Goal: Task Accomplishment & Management: Manage account settings

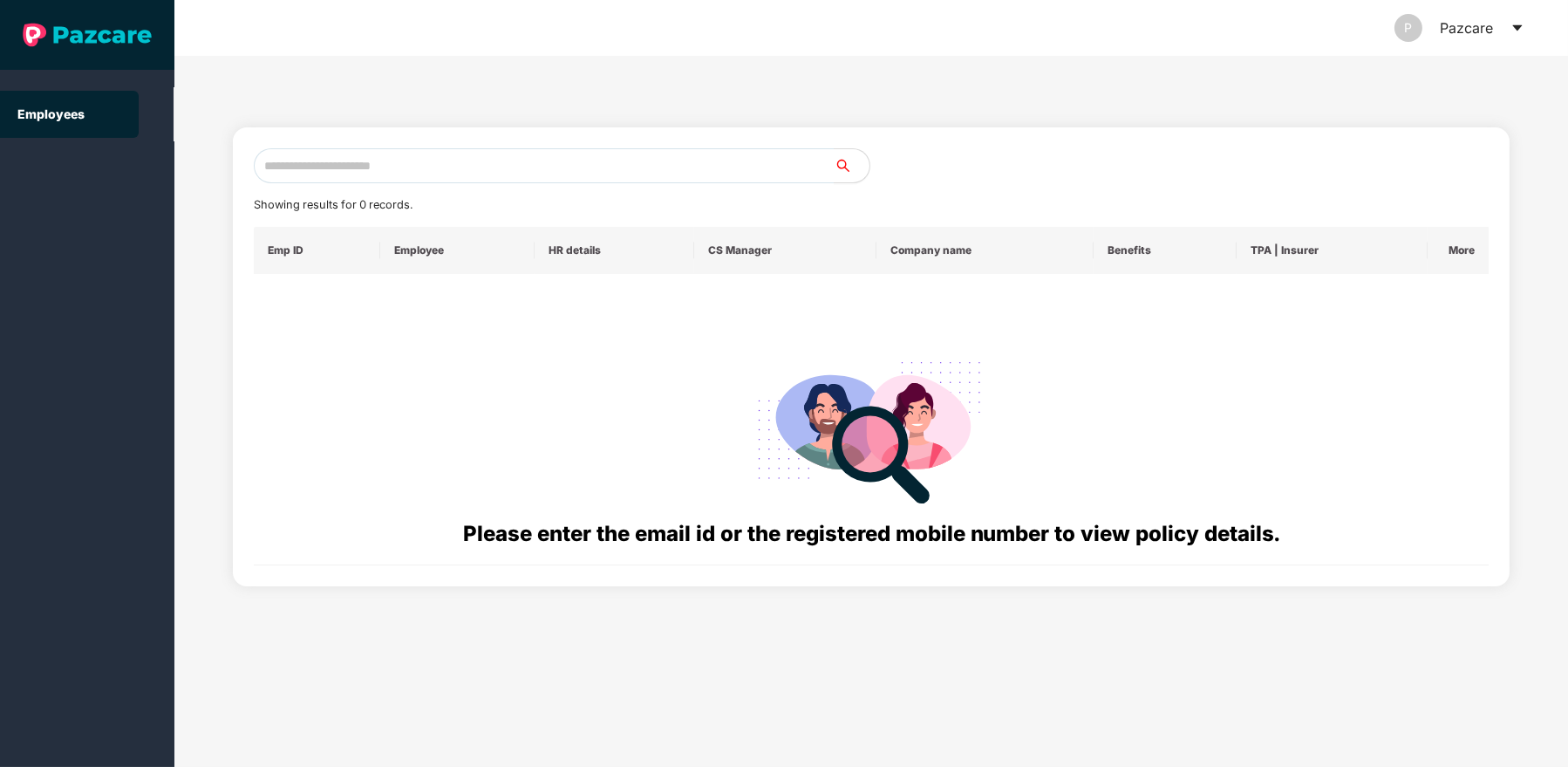
click at [1513, 26] on icon "caret-down" at bounding box center [1517, 28] width 14 height 14
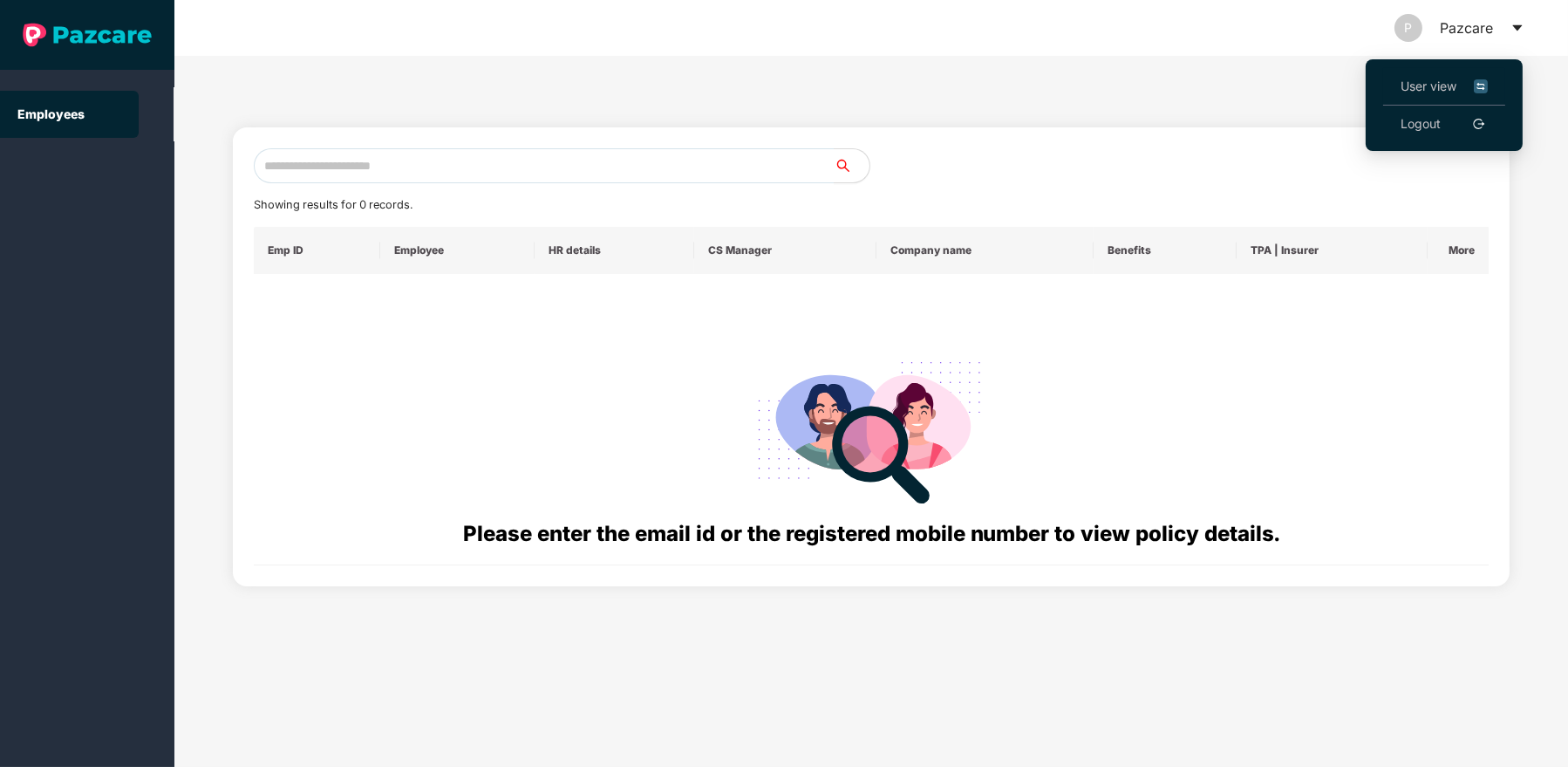
click at [1433, 76] on span "User view" at bounding box center [1444, 85] width 87 height 19
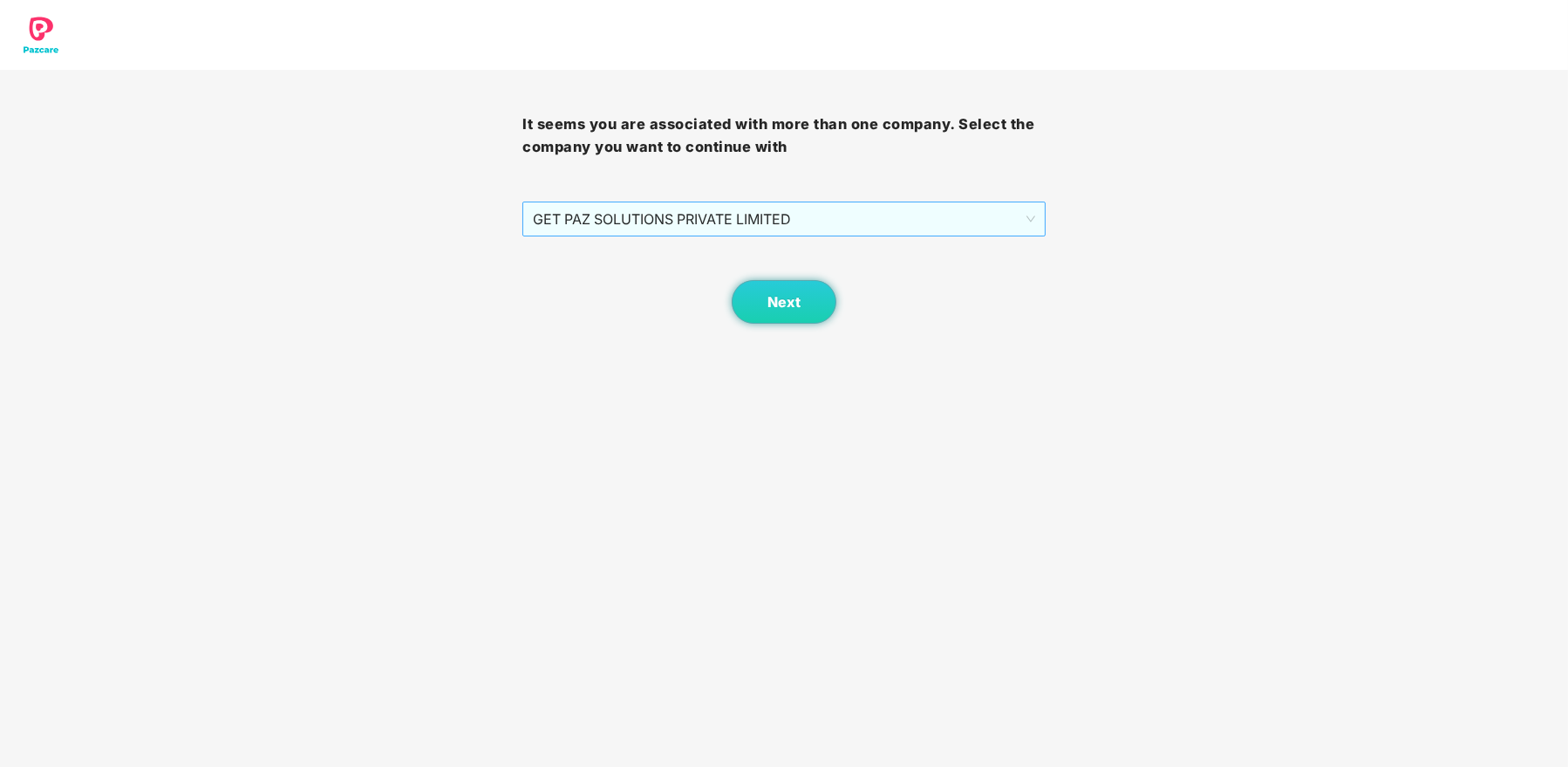
click at [826, 213] on span "GET PAZ SOLUTIONS PRIVATE LIMITED" at bounding box center [784, 218] width 502 height 33
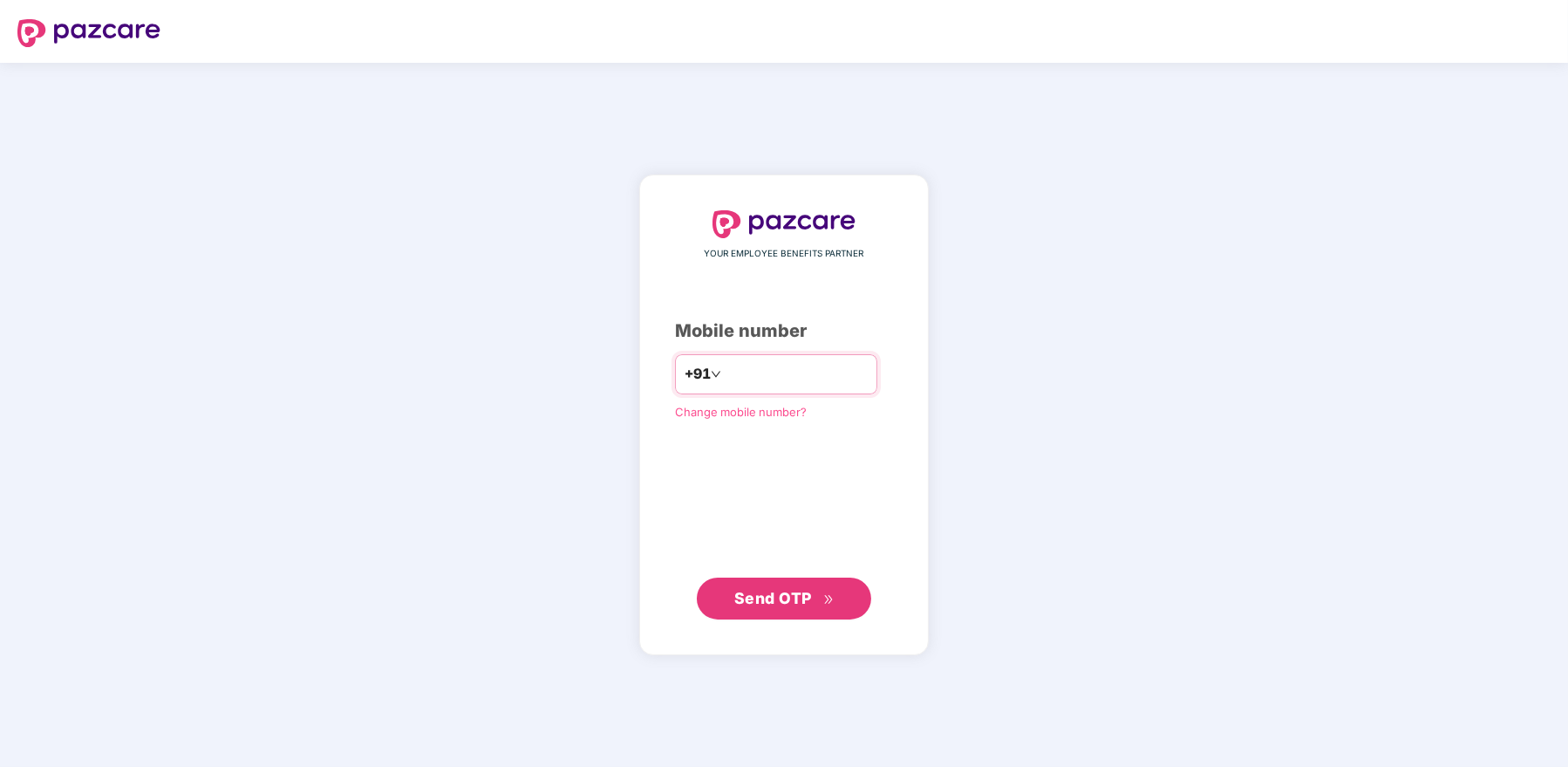
click at [774, 361] on input "number" at bounding box center [796, 374] width 143 height 28
type input "**********"
click at [771, 600] on span "Send OTP" at bounding box center [773, 598] width 77 height 18
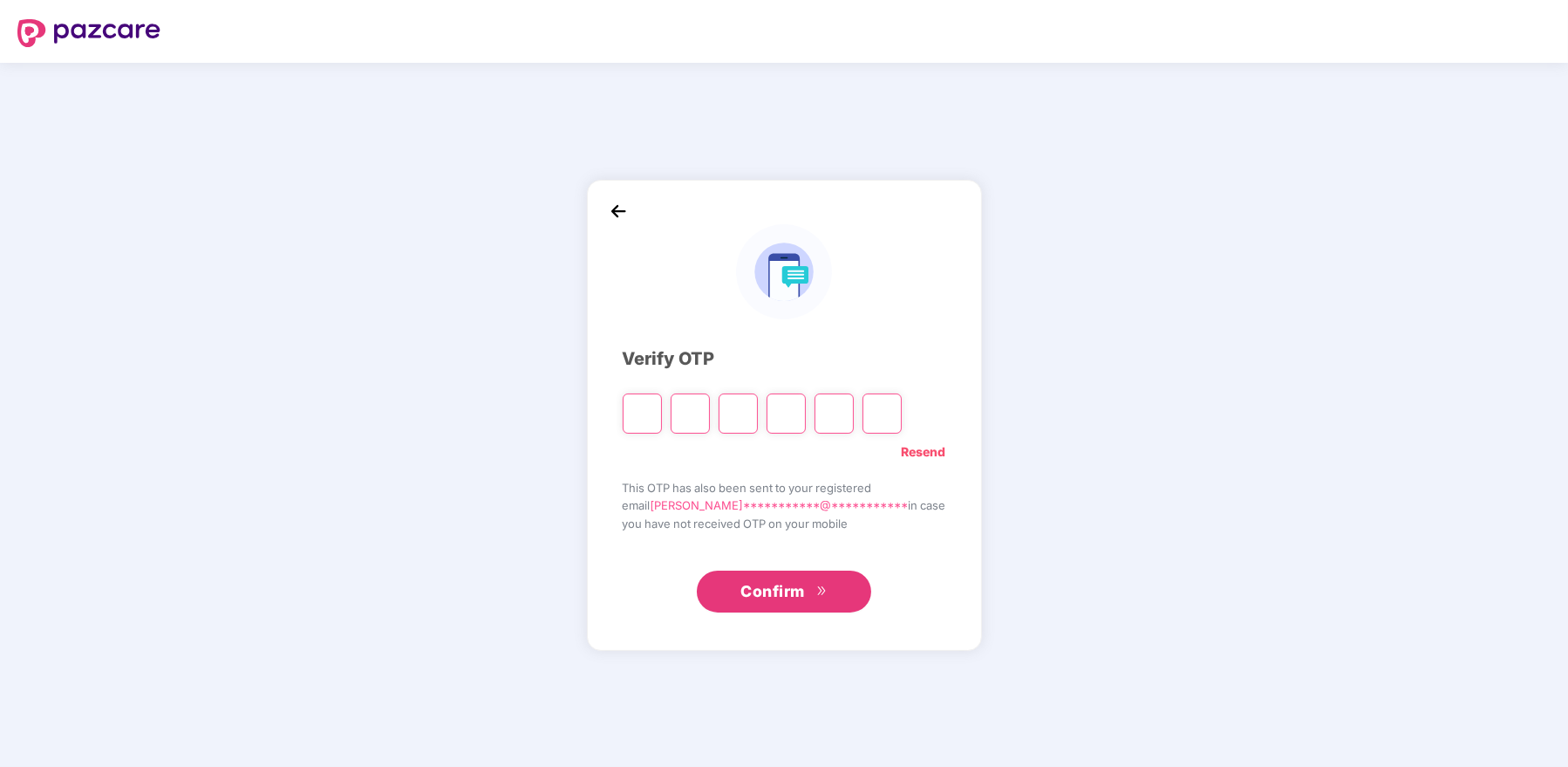
type input "*"
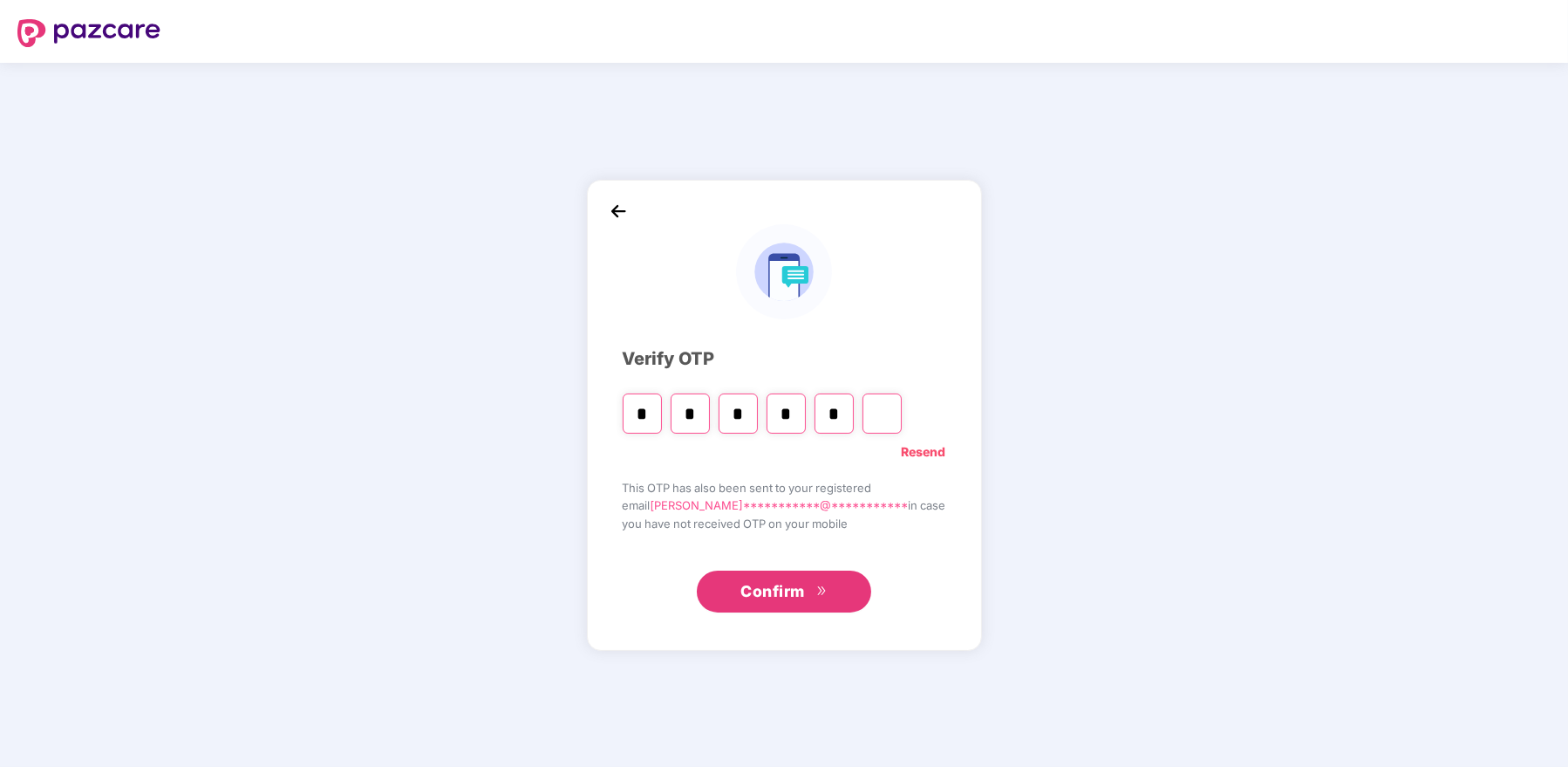
type input "*"
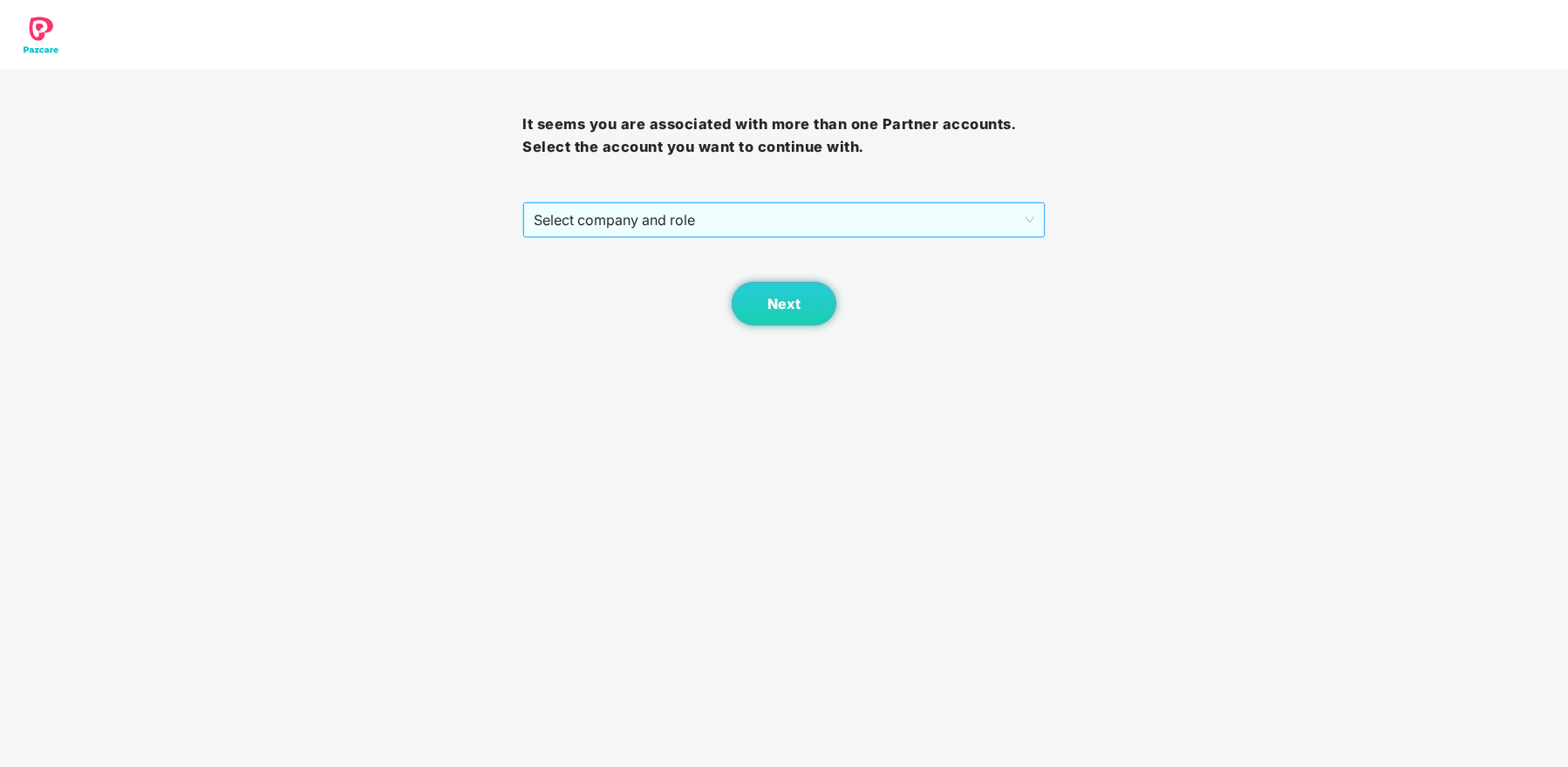
click at [794, 217] on span "Select company and role" at bounding box center [784, 219] width 500 height 33
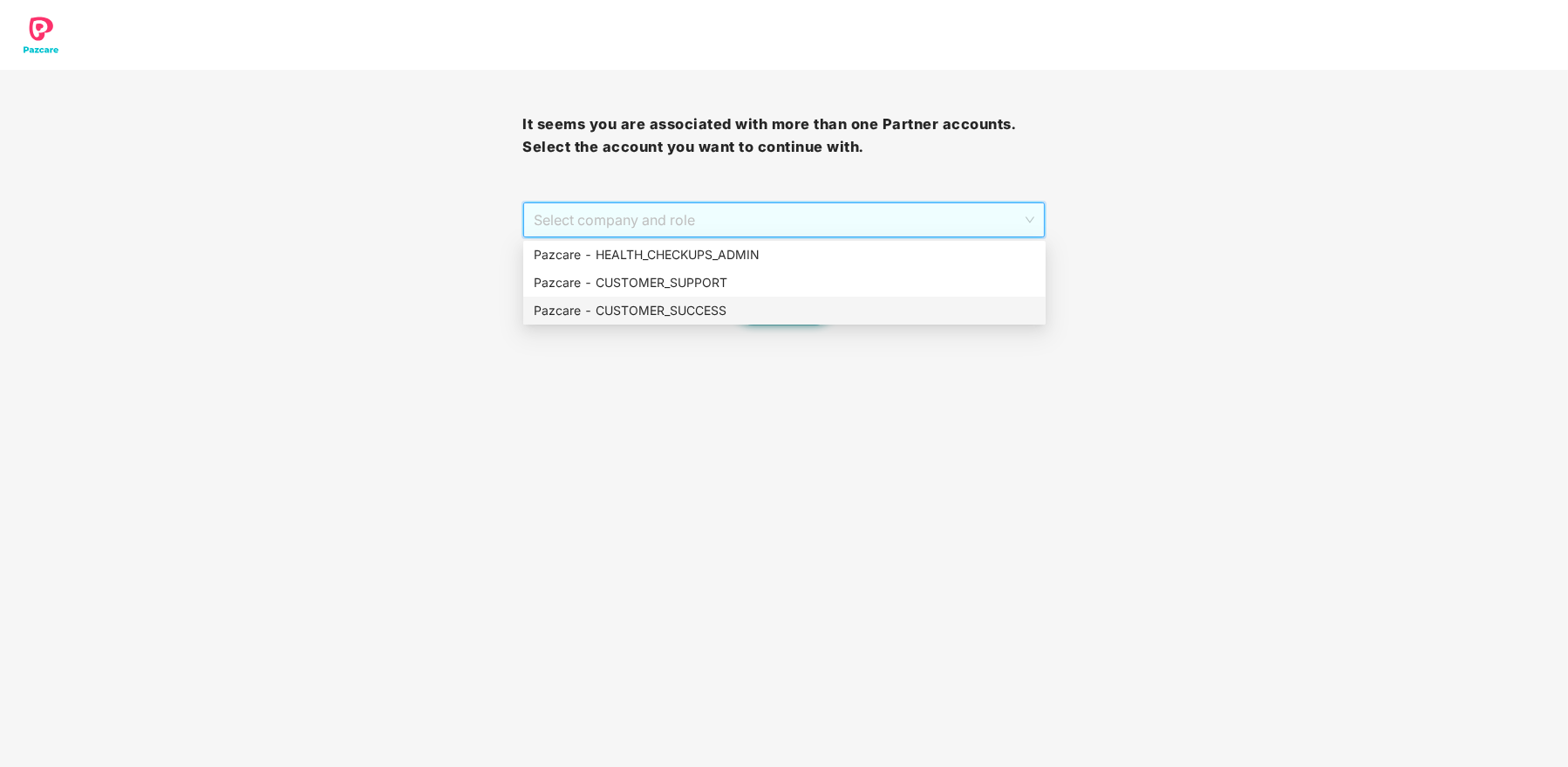
click at [709, 311] on div "Pazcare - CUSTOMER_SUCCESS" at bounding box center [785, 310] width 502 height 19
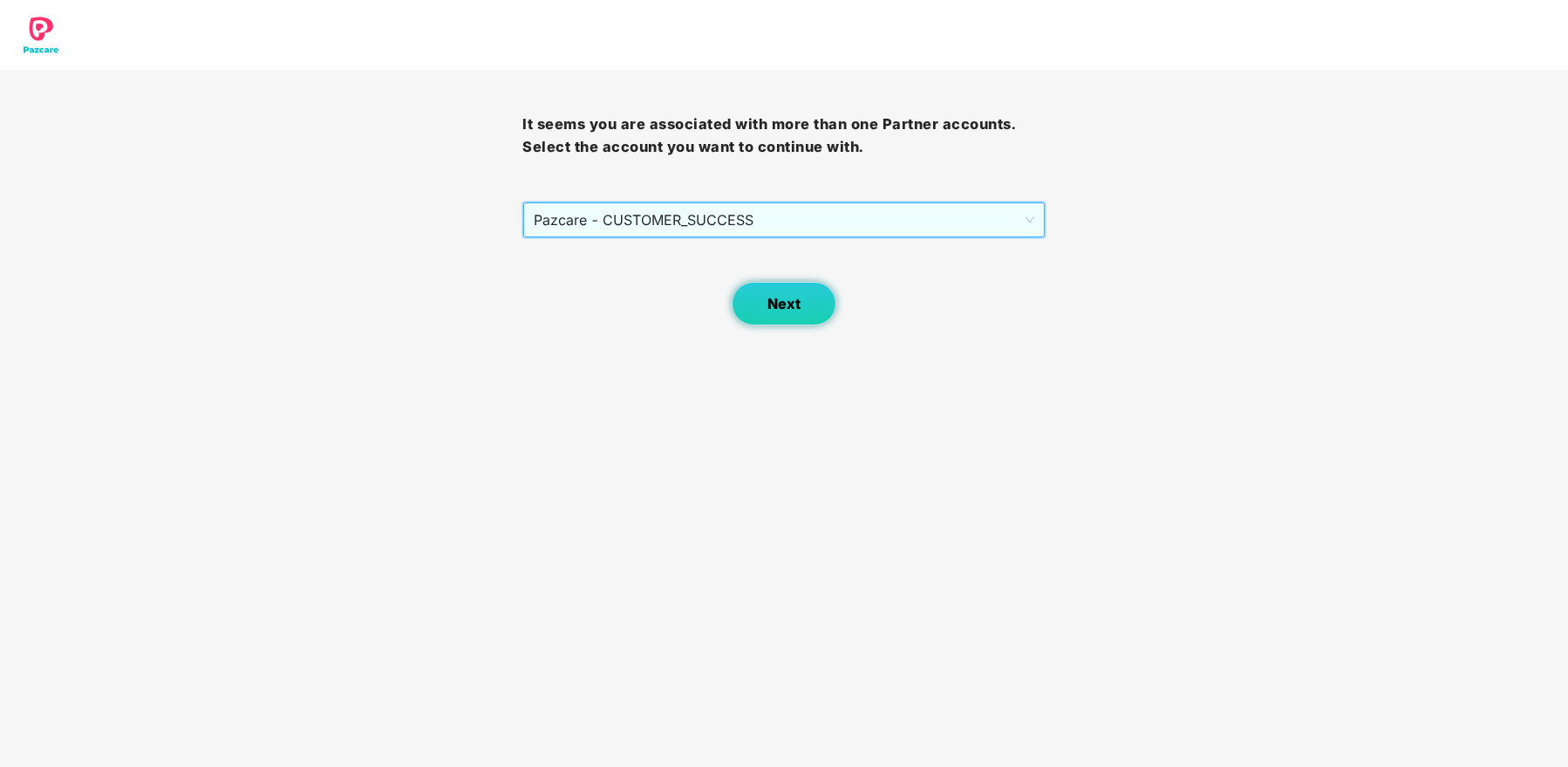
click at [791, 315] on button "Next" at bounding box center [784, 303] width 105 height 44
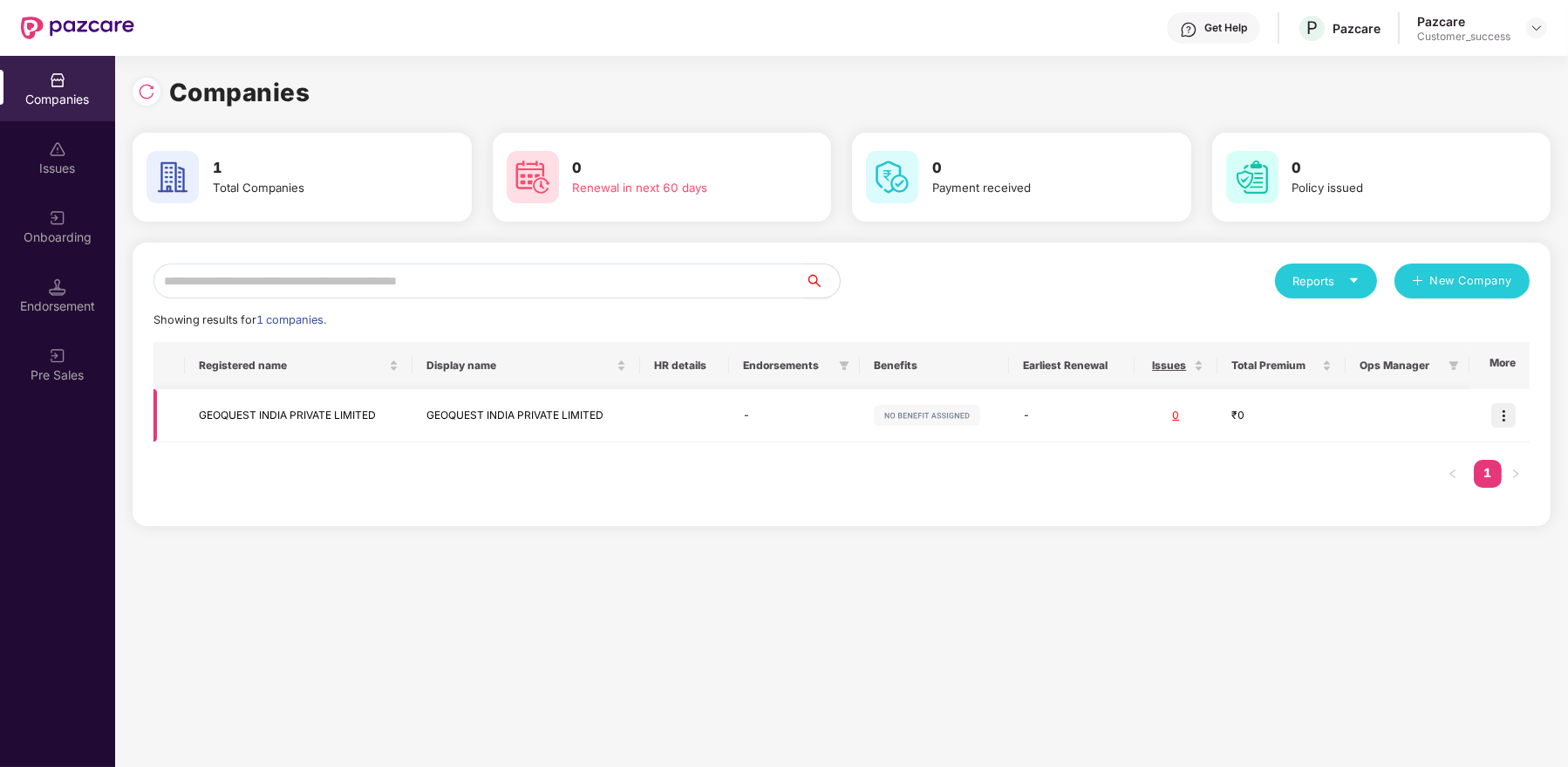
click at [1517, 413] on td at bounding box center [1500, 416] width 60 height 54
click at [1510, 413] on img at bounding box center [1504, 415] width 25 height 25
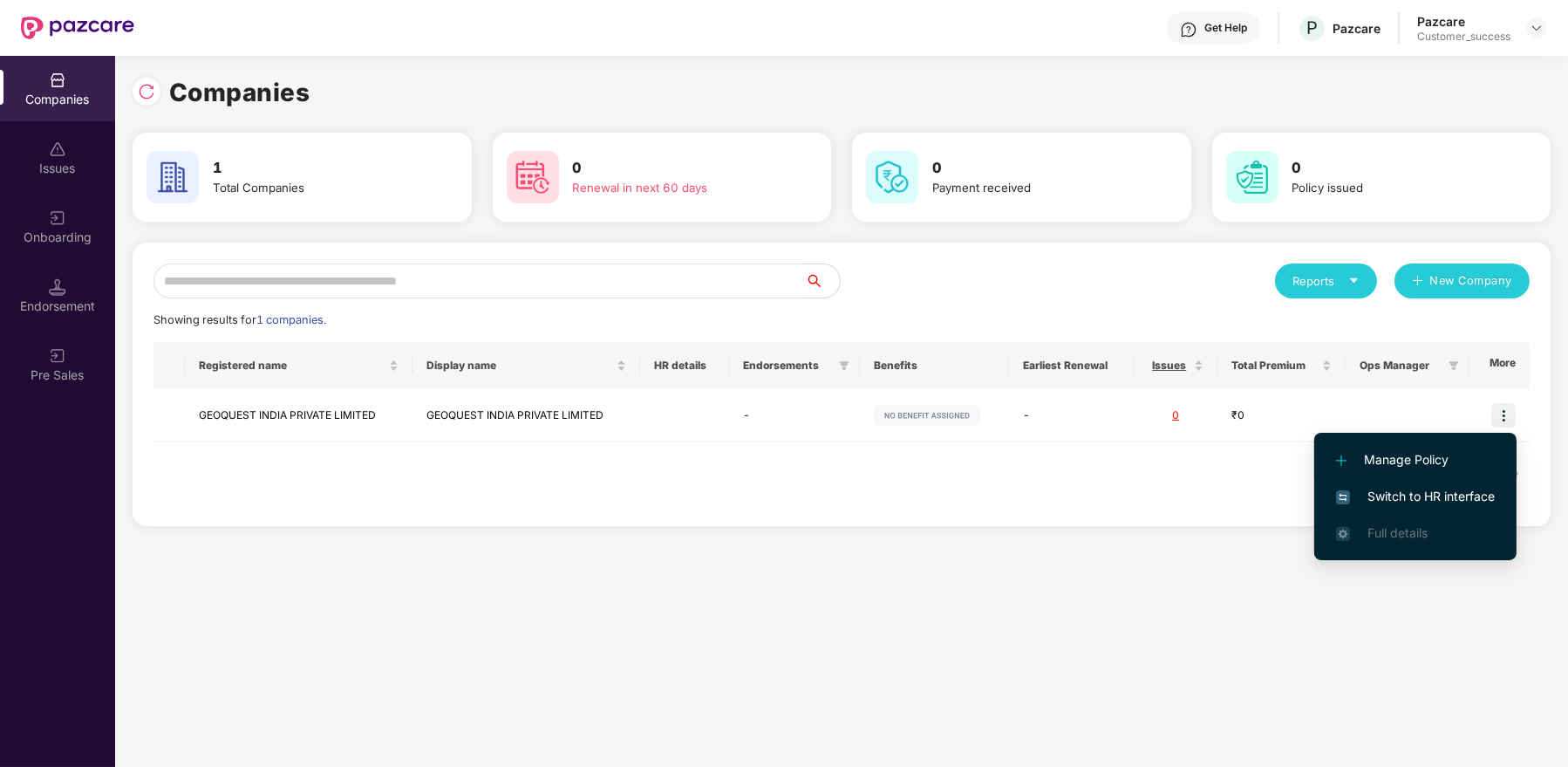
click at [1407, 462] on span "Manage Policy" at bounding box center [1415, 459] width 159 height 19
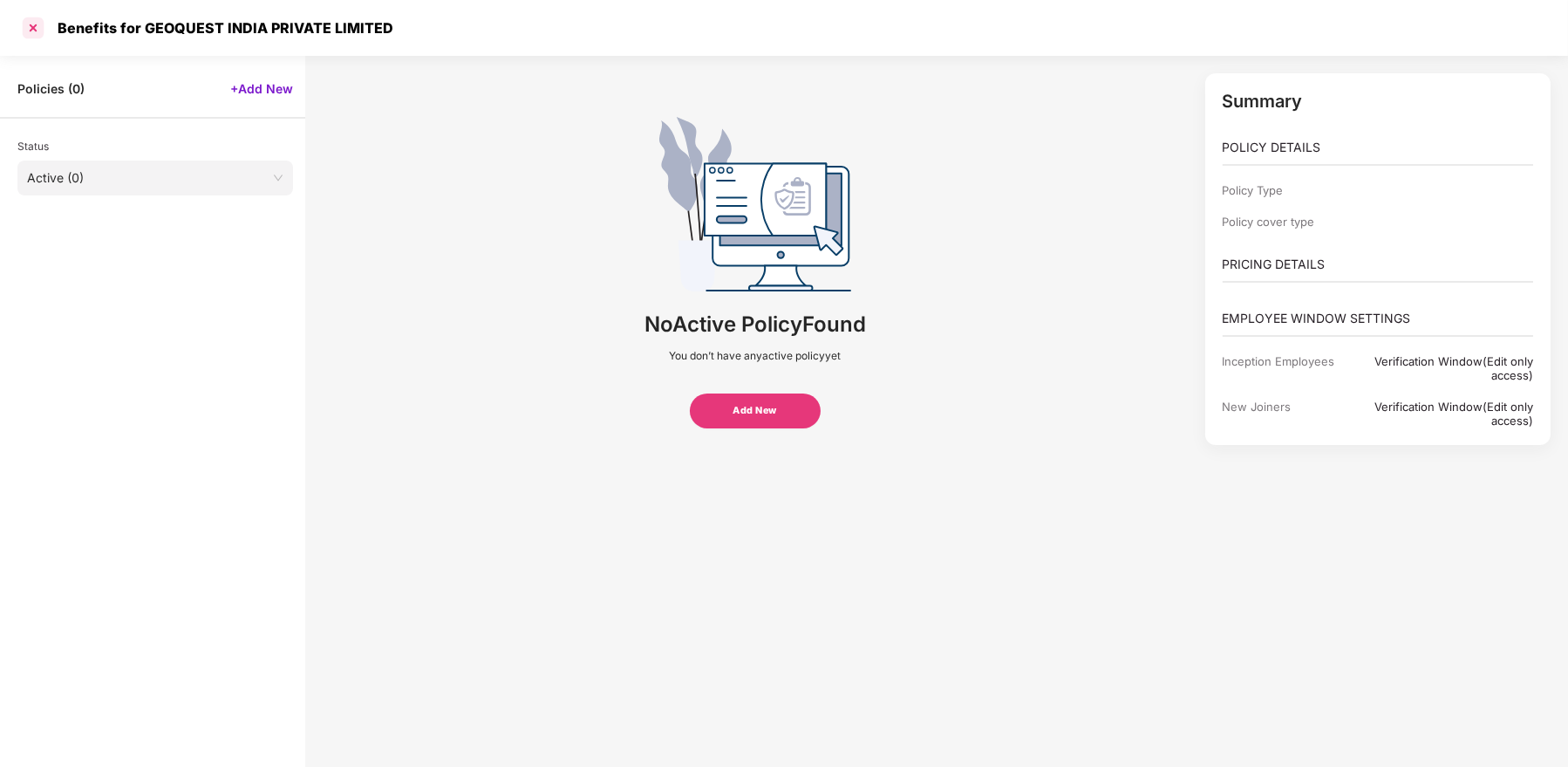
click at [33, 31] on div at bounding box center [33, 28] width 28 height 28
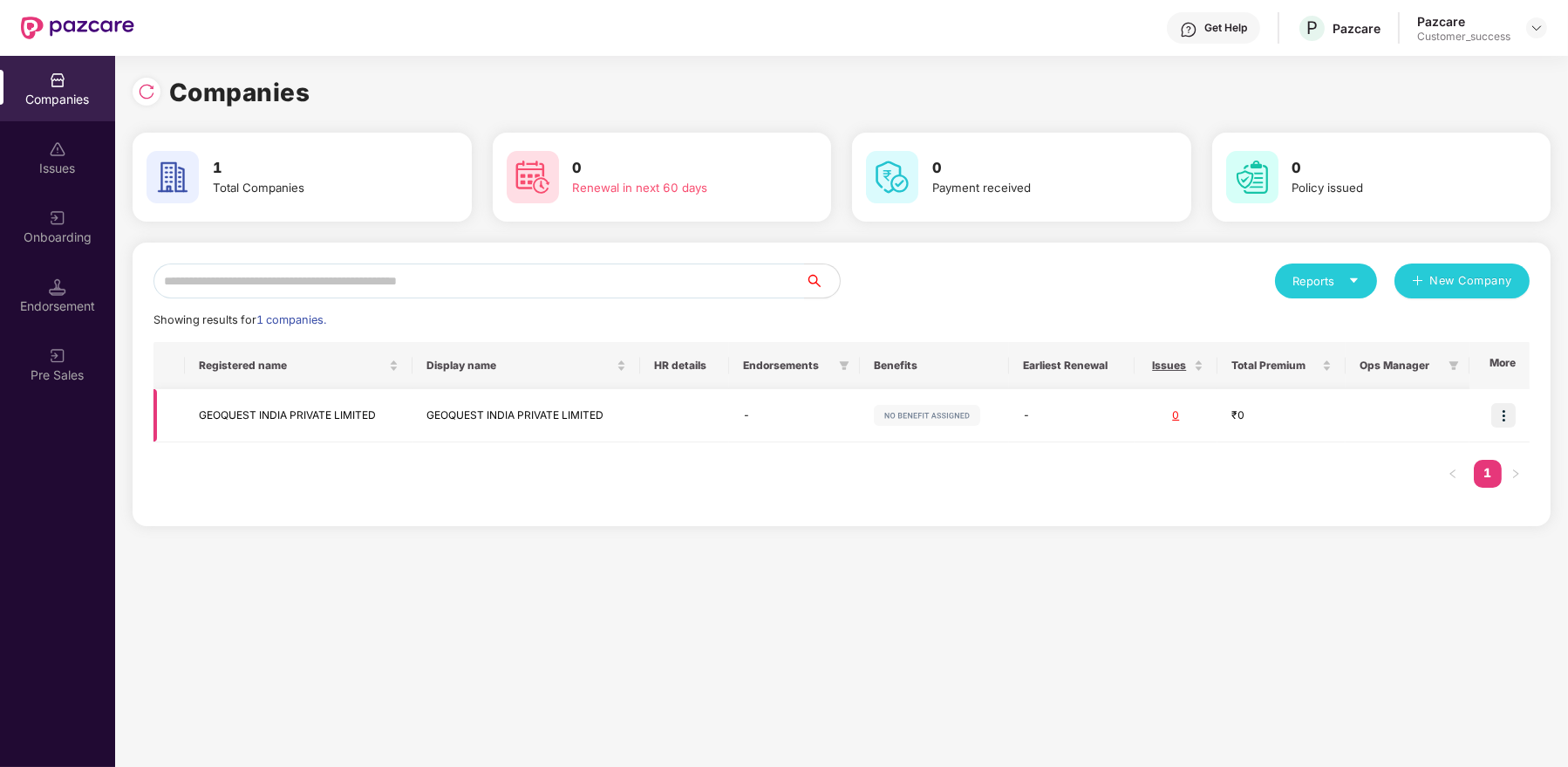
click at [336, 408] on td "GEOQUEST INDIA PRIVATE LIMITED" at bounding box center [299, 416] width 228 height 54
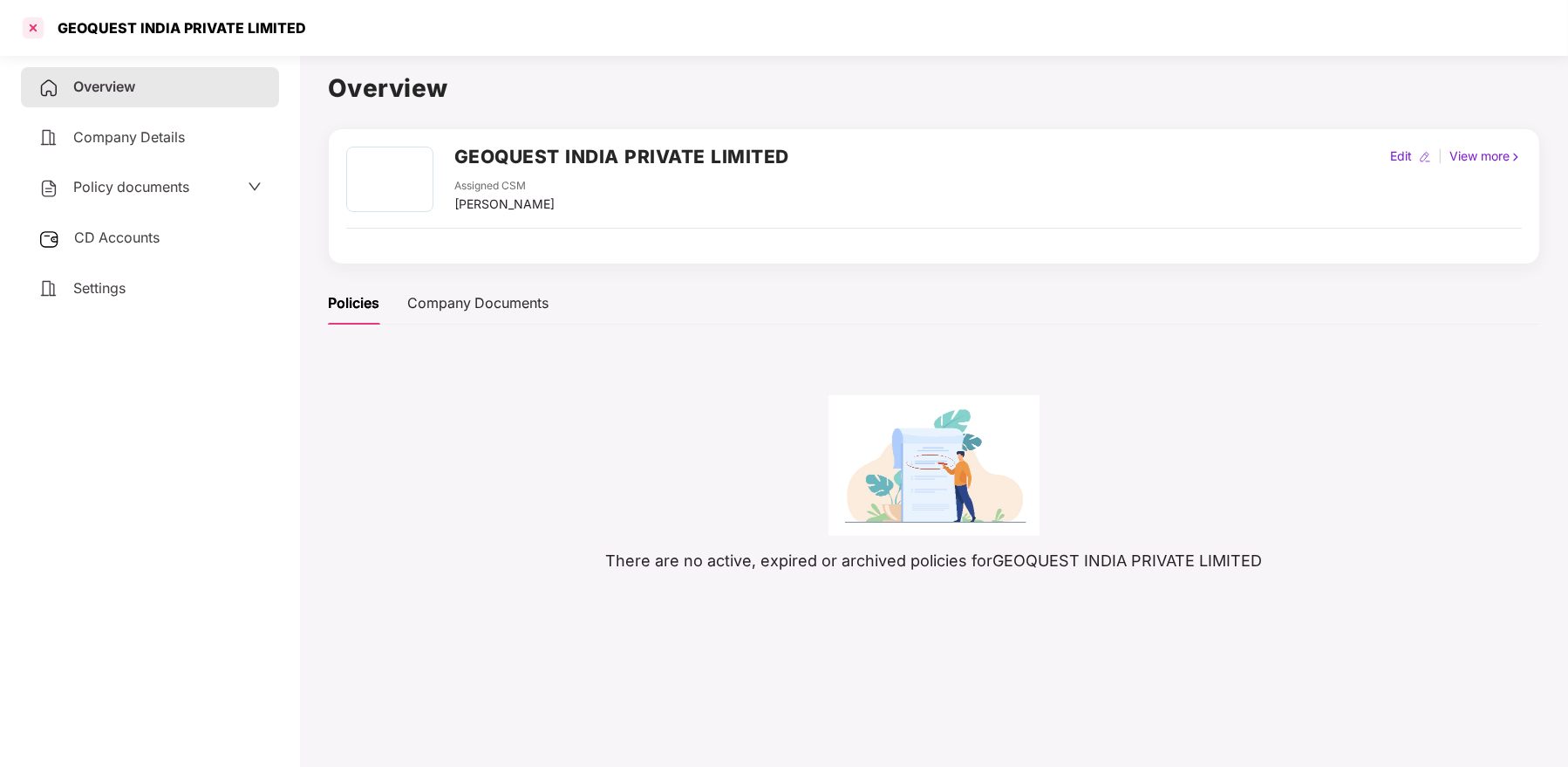
click at [34, 33] on div at bounding box center [33, 28] width 28 height 28
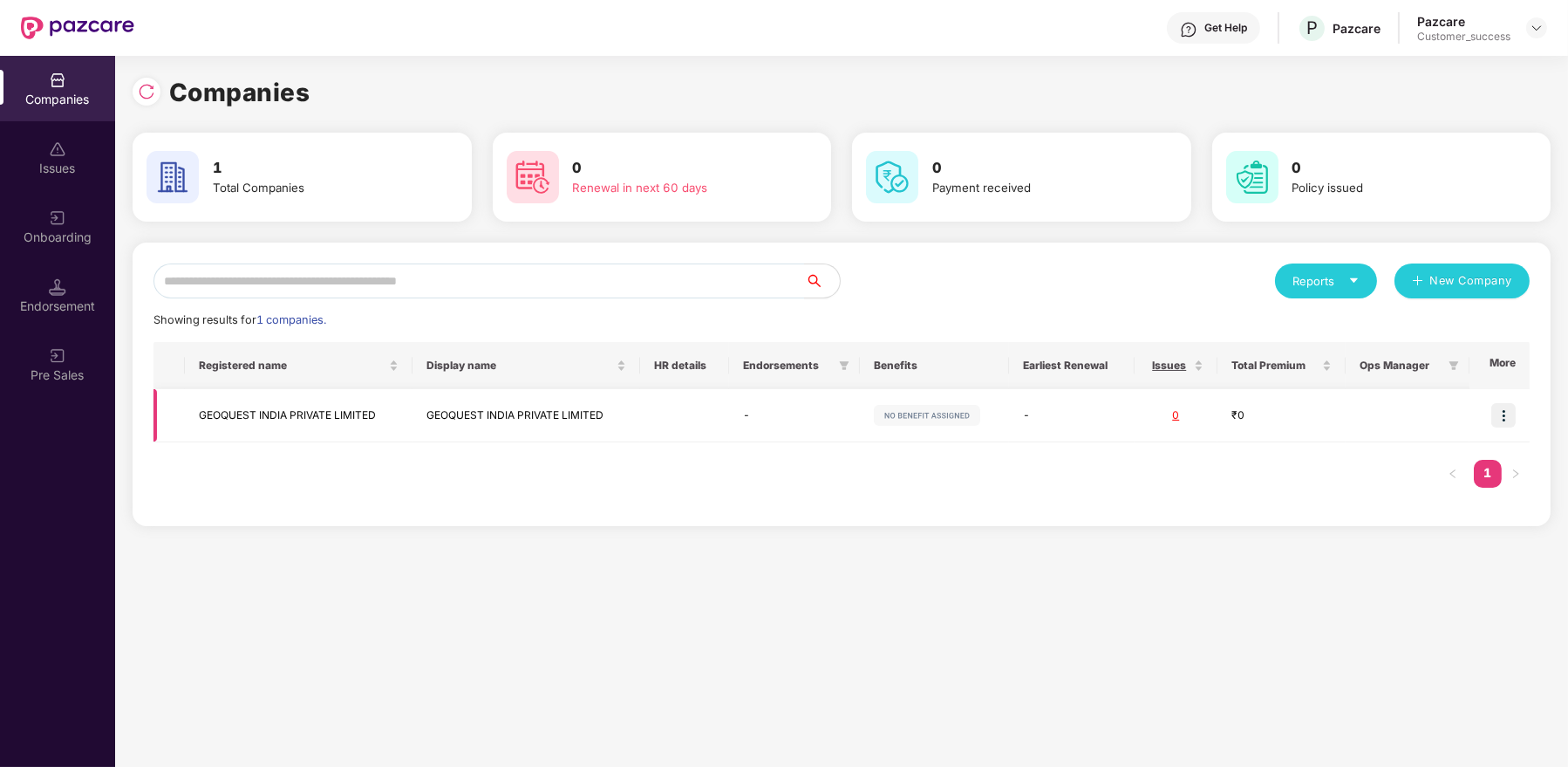
click at [1510, 414] on img at bounding box center [1504, 415] width 25 height 25
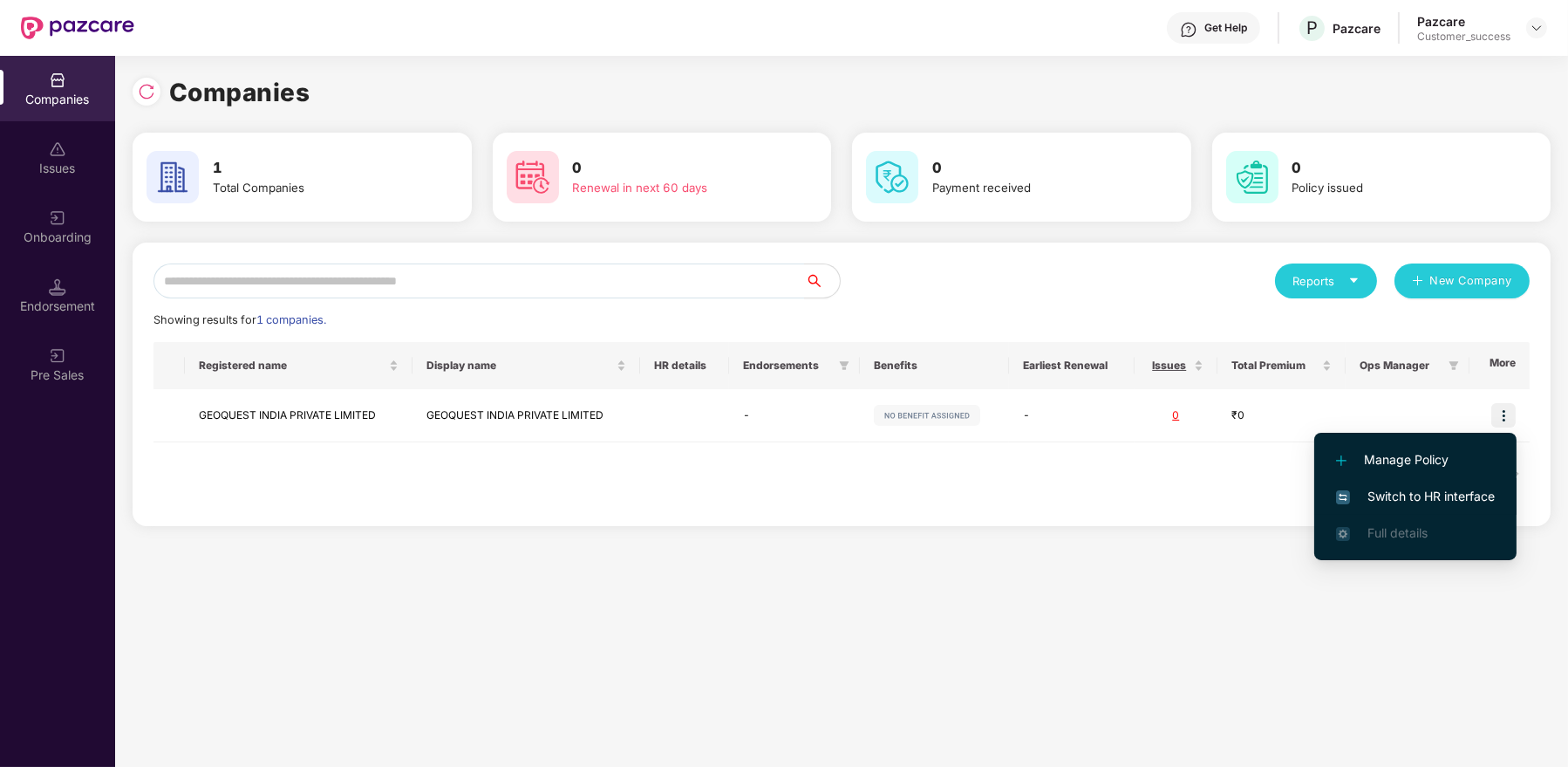
click at [1423, 498] on span "Switch to HR interface" at bounding box center [1415, 495] width 159 height 19
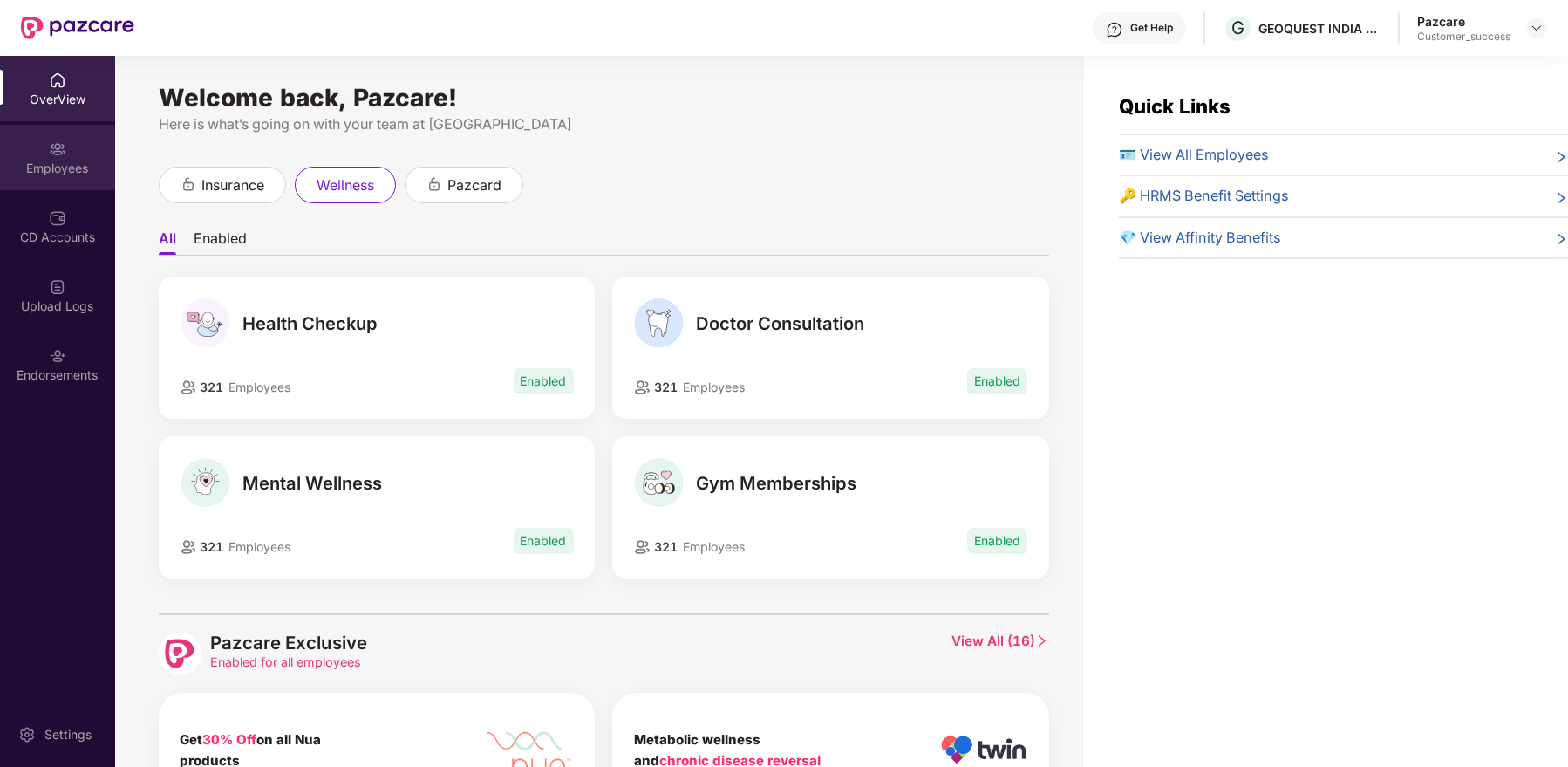
click at [55, 155] on img at bounding box center [57, 150] width 18 height 18
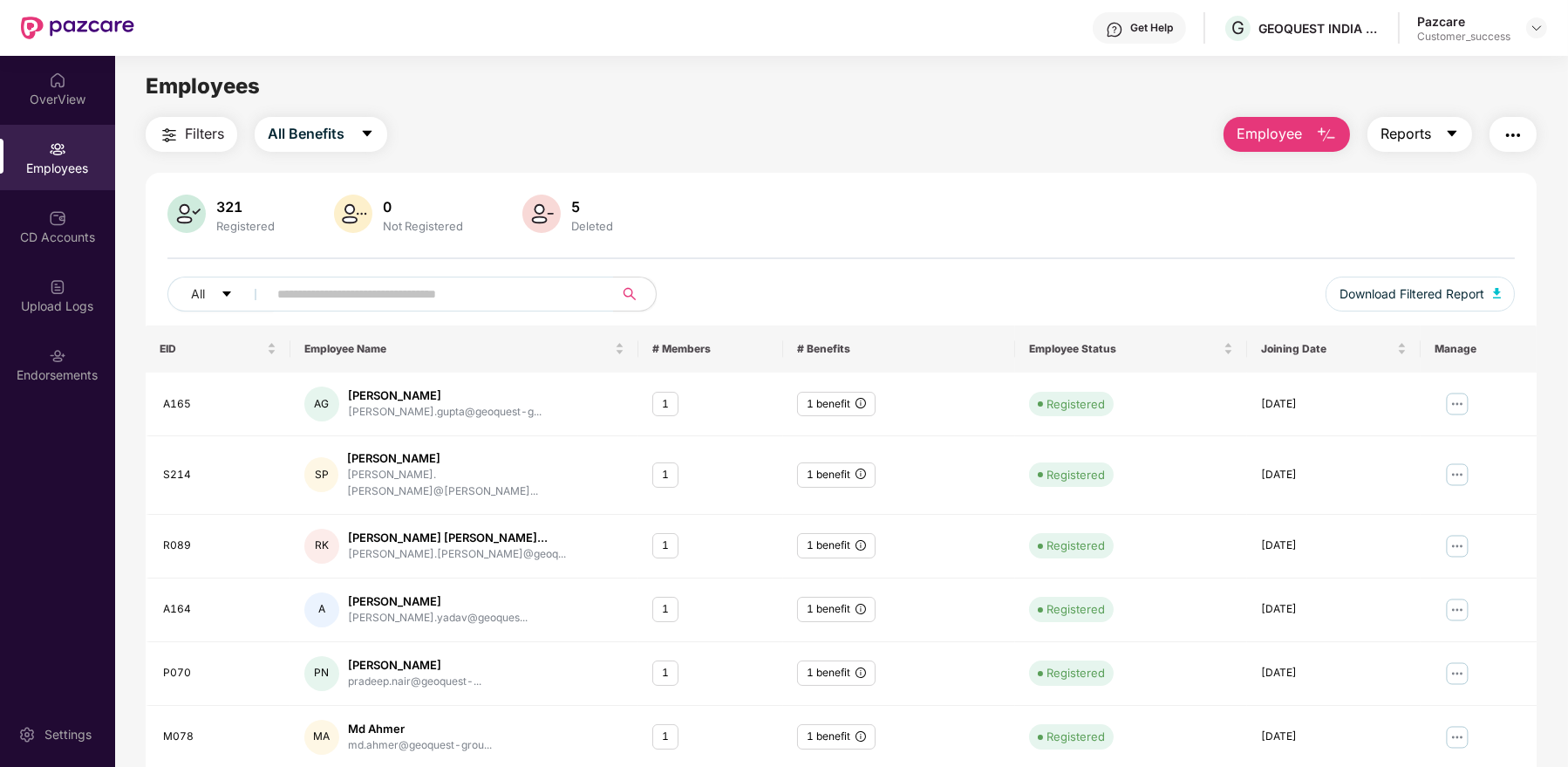
click at [1433, 134] on button "Reports" at bounding box center [1420, 134] width 105 height 35
click at [1444, 178] on div "All Benefits" at bounding box center [1424, 179] width 63 height 19
click at [1535, 24] on img at bounding box center [1537, 28] width 14 height 14
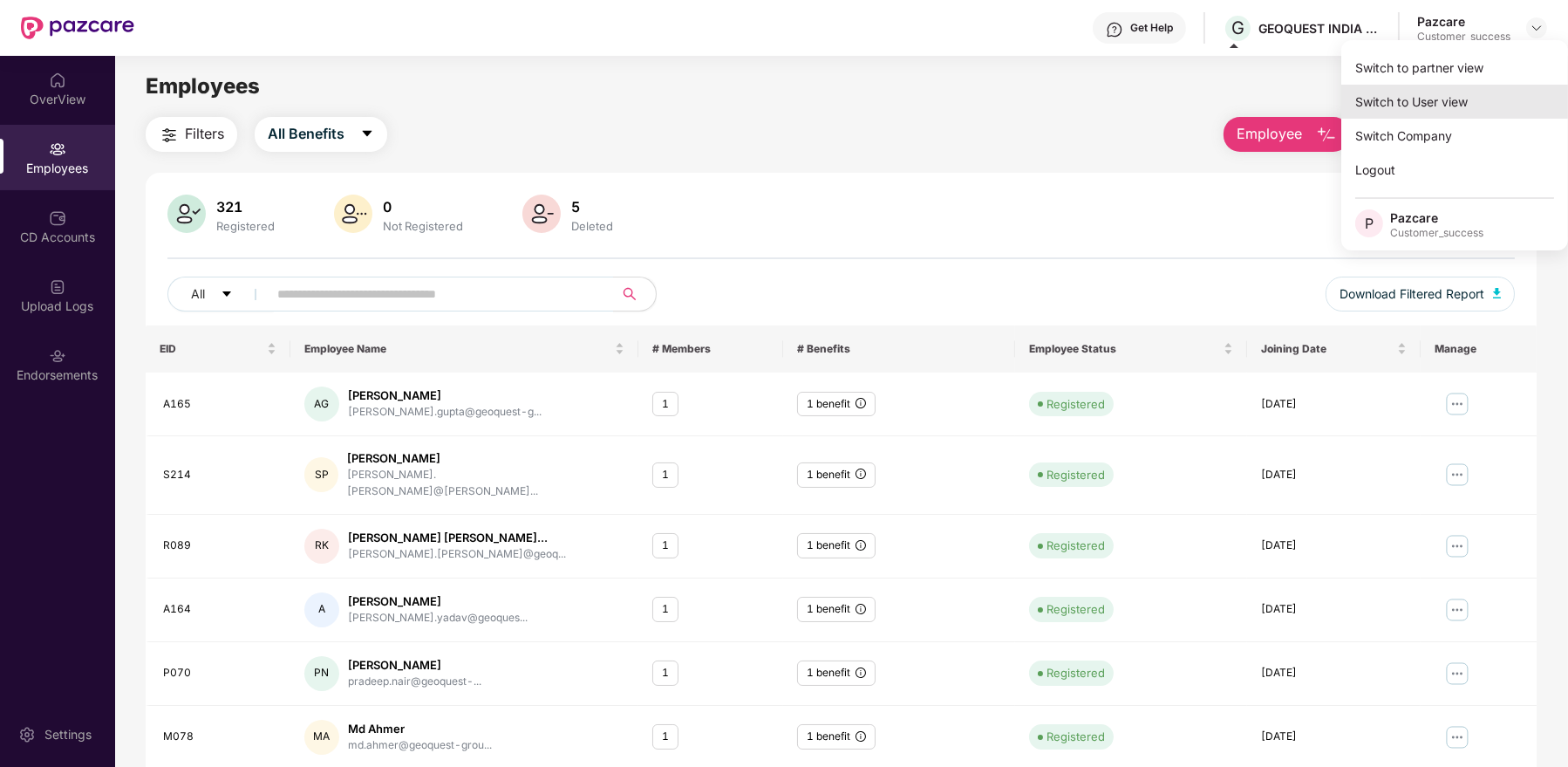
click at [1414, 108] on div "Switch to User view" at bounding box center [1455, 101] width 227 height 34
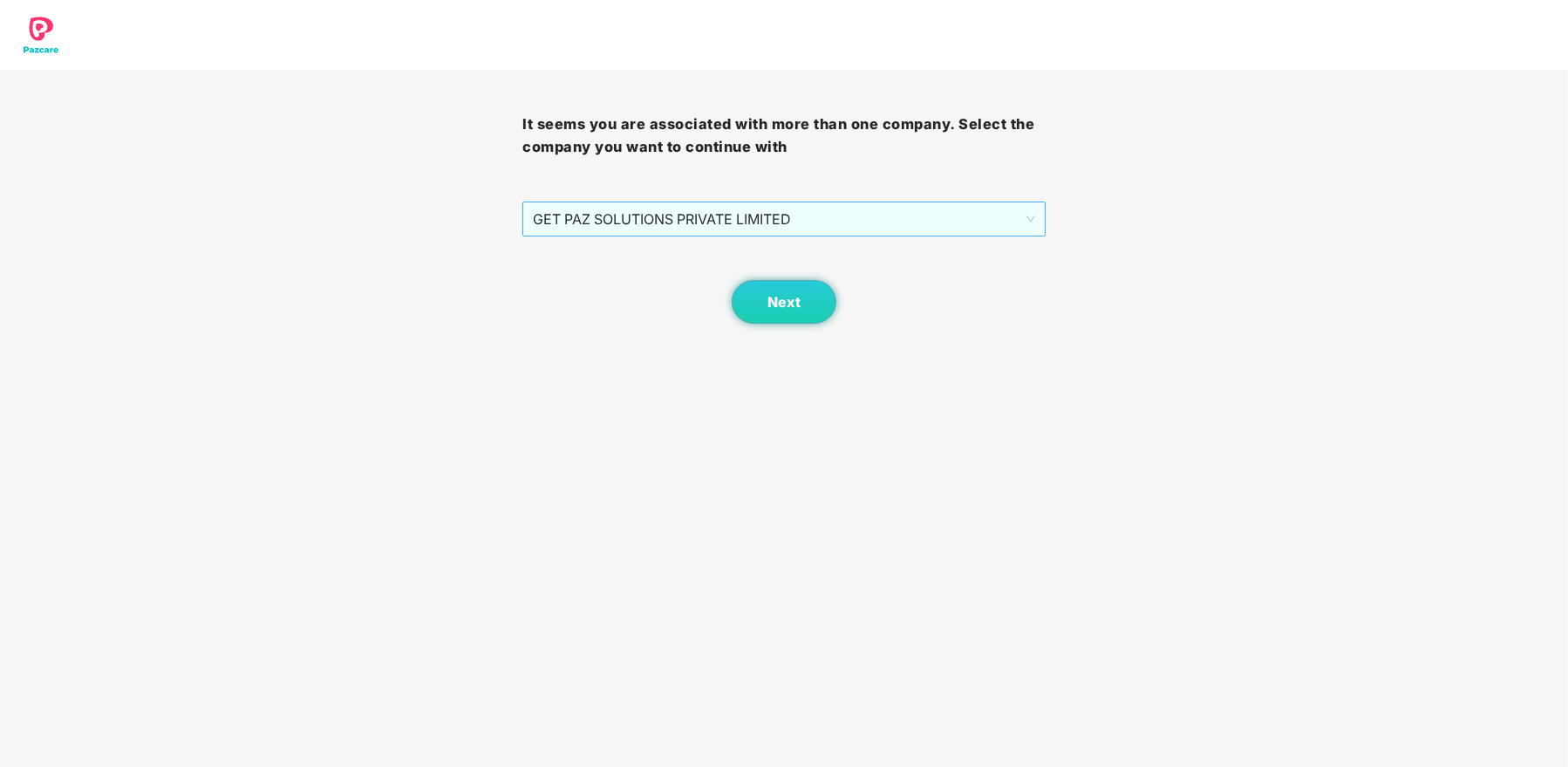
click at [840, 231] on span "GET PAZ SOLUTIONS PRIVATE LIMITED" at bounding box center [784, 218] width 502 height 33
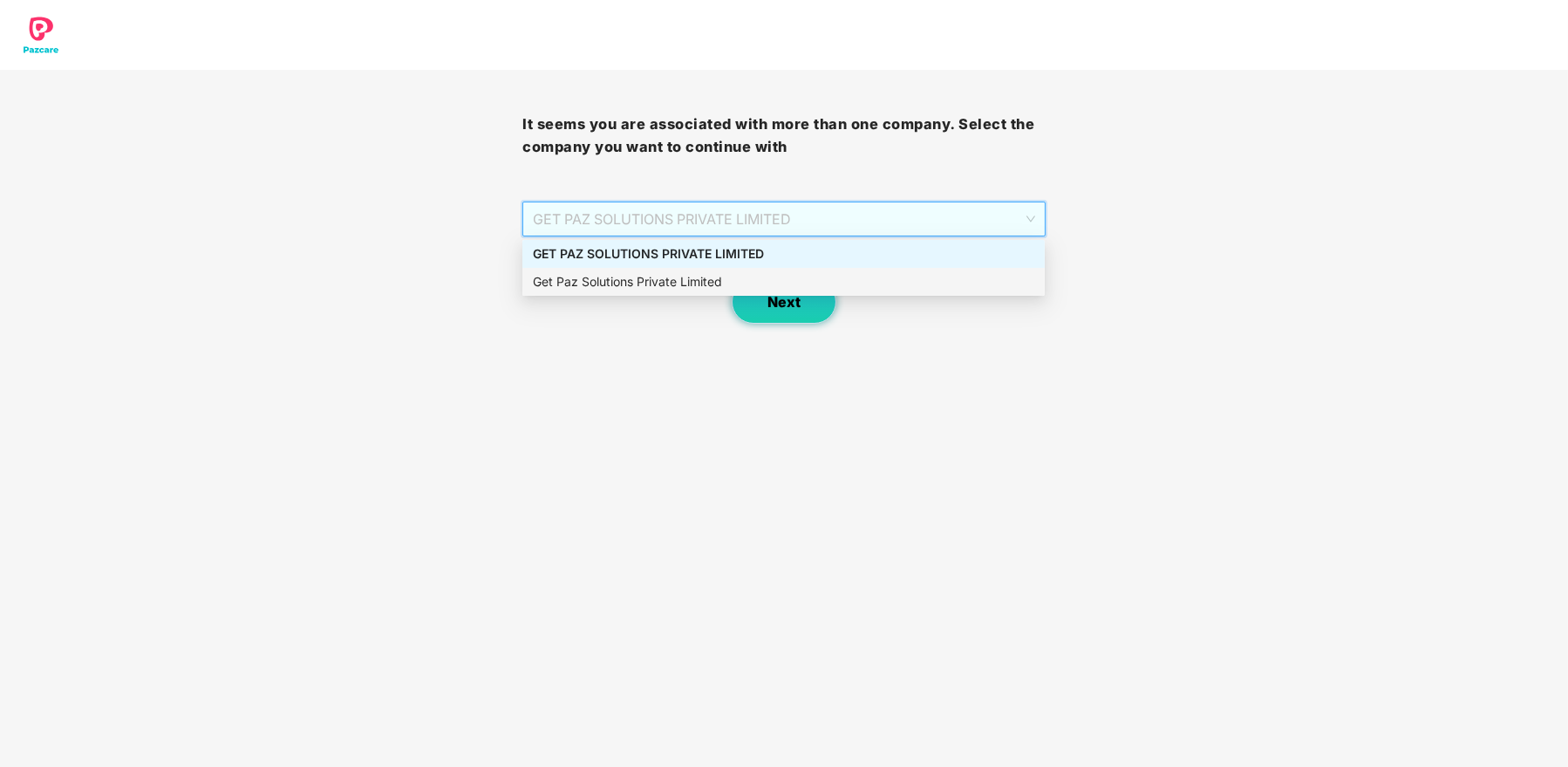
click at [793, 310] on button "Next" at bounding box center [784, 301] width 105 height 44
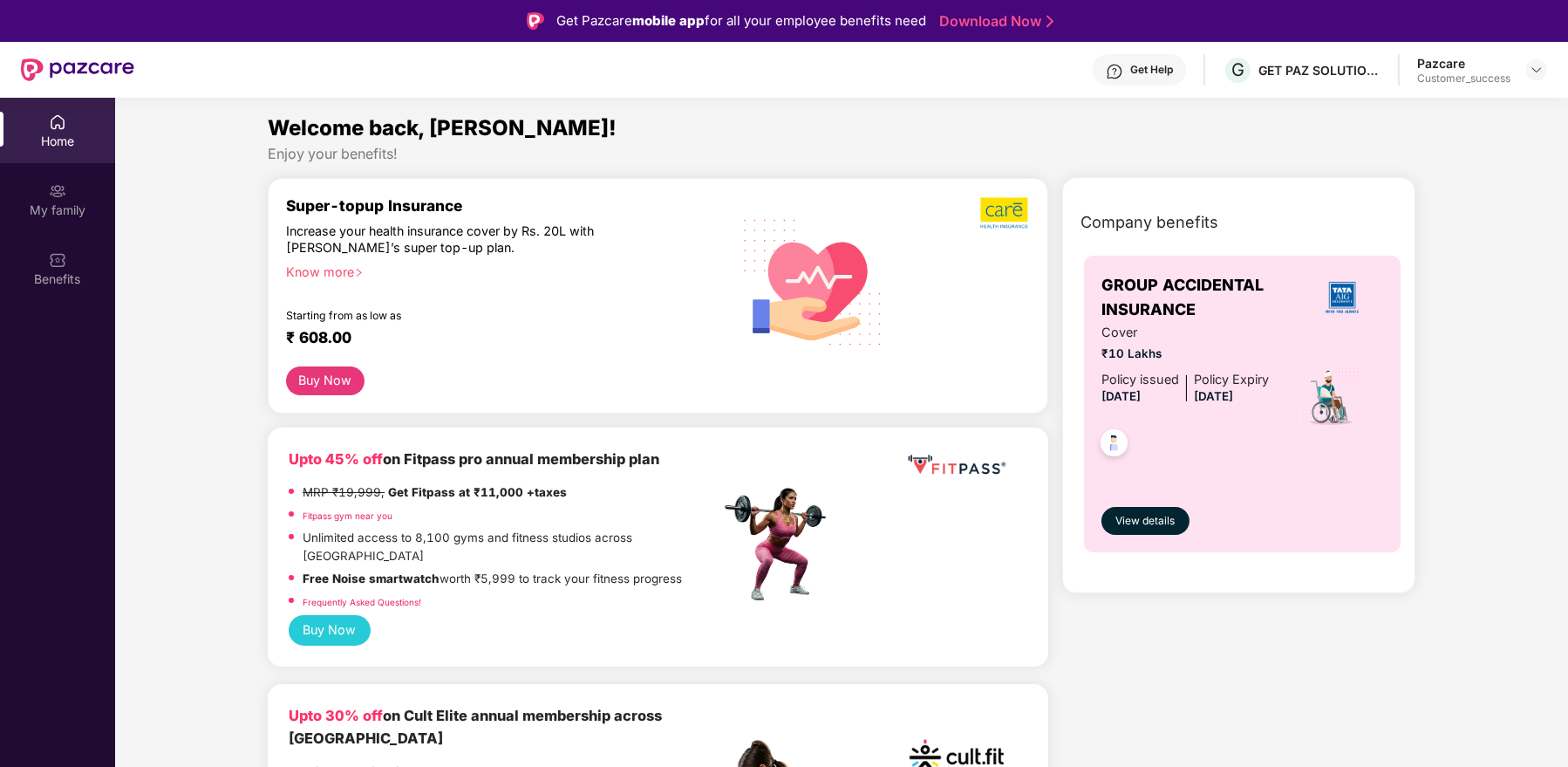
click at [1523, 72] on div "Pazcare Customer_success" at bounding box center [1482, 69] width 130 height 31
click at [1534, 67] on img at bounding box center [1537, 69] width 14 height 14
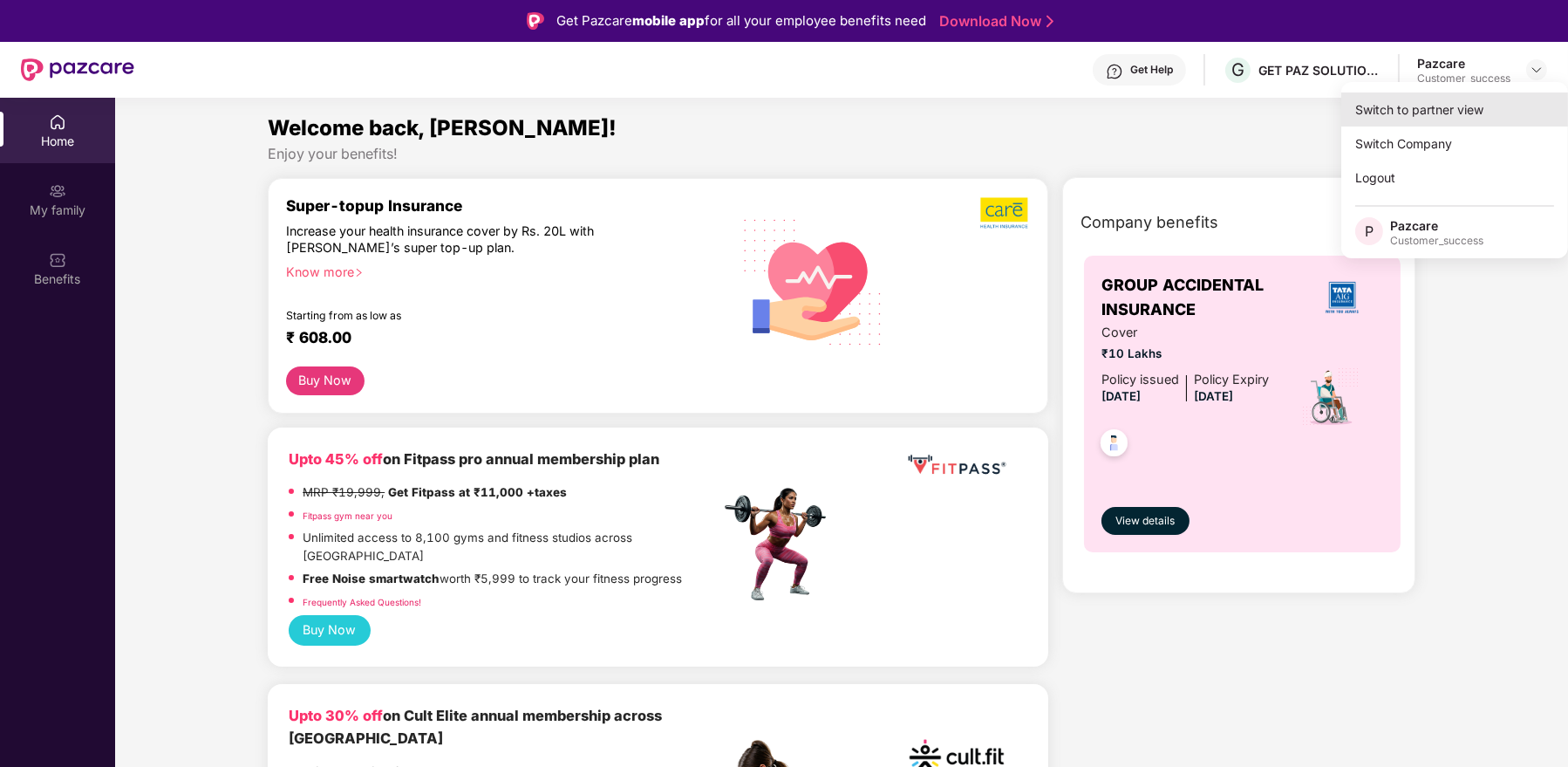
click at [1412, 116] on div "Switch to partner view" at bounding box center [1455, 109] width 227 height 34
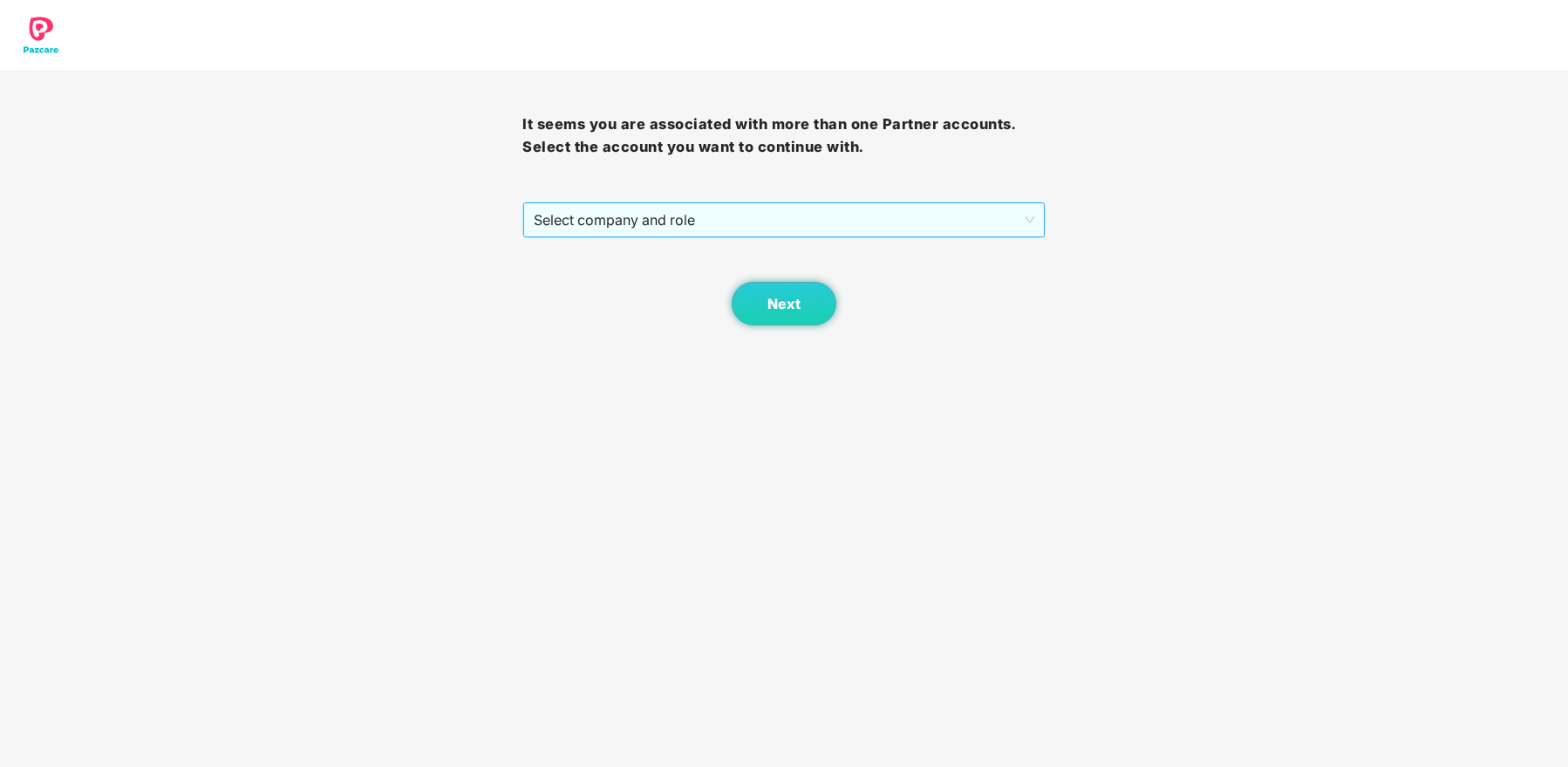
click at [713, 229] on span "Select company and role" at bounding box center [784, 219] width 500 height 33
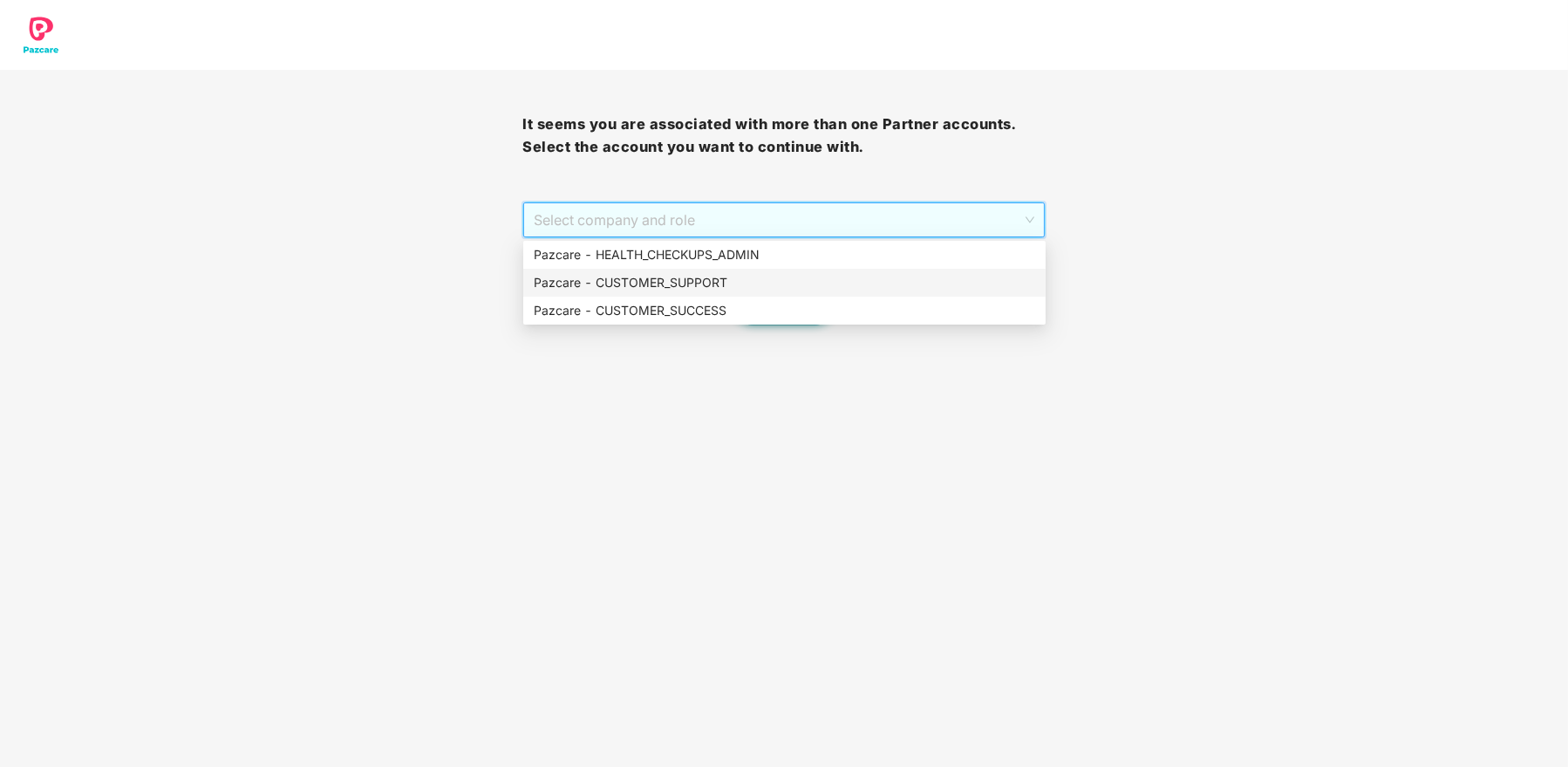
click at [725, 275] on div "Pazcare - CUSTOMER_SUPPORT" at bounding box center [785, 281] width 502 height 19
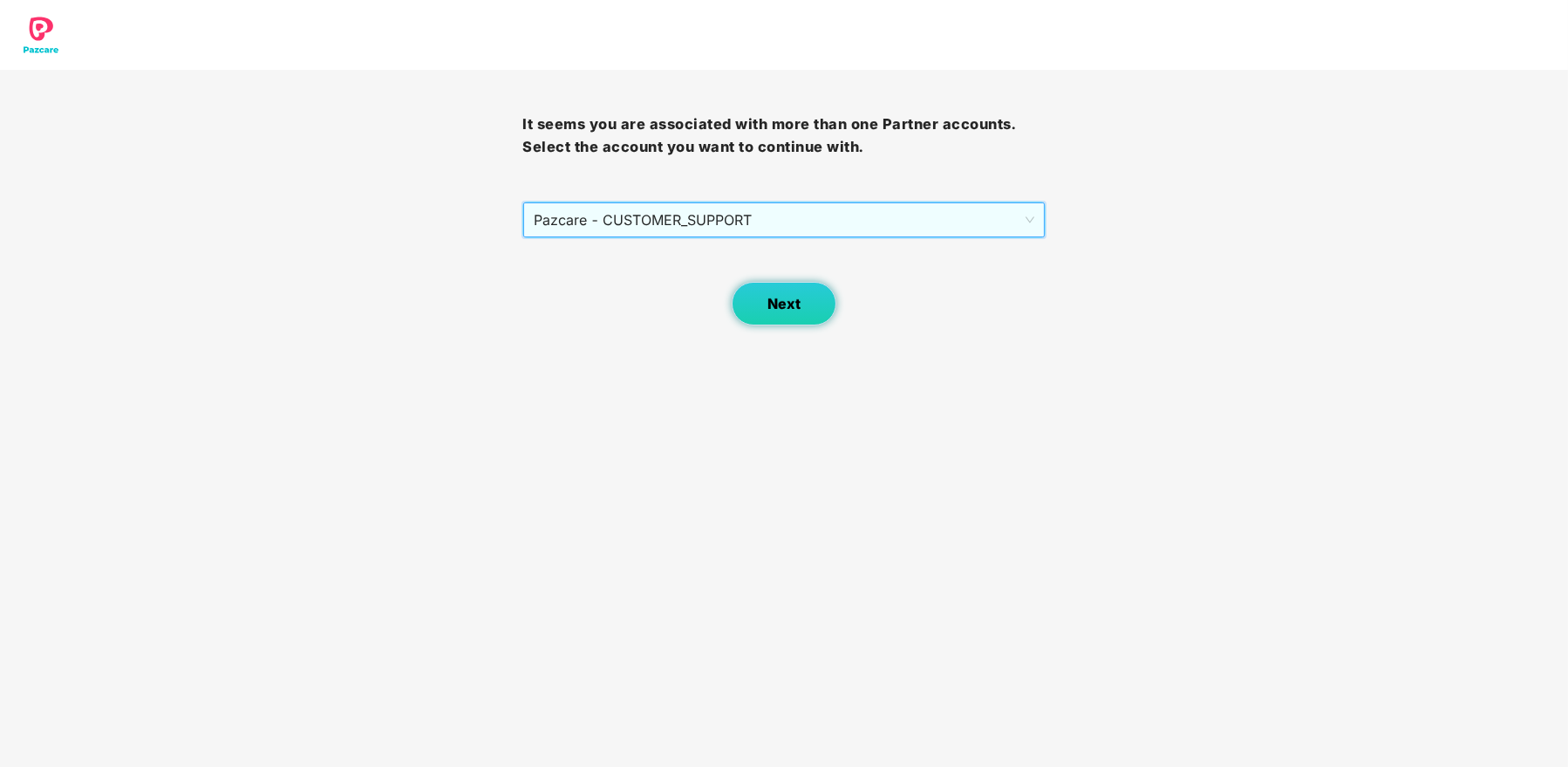
click at [782, 308] on span "Next" at bounding box center [783, 303] width 33 height 17
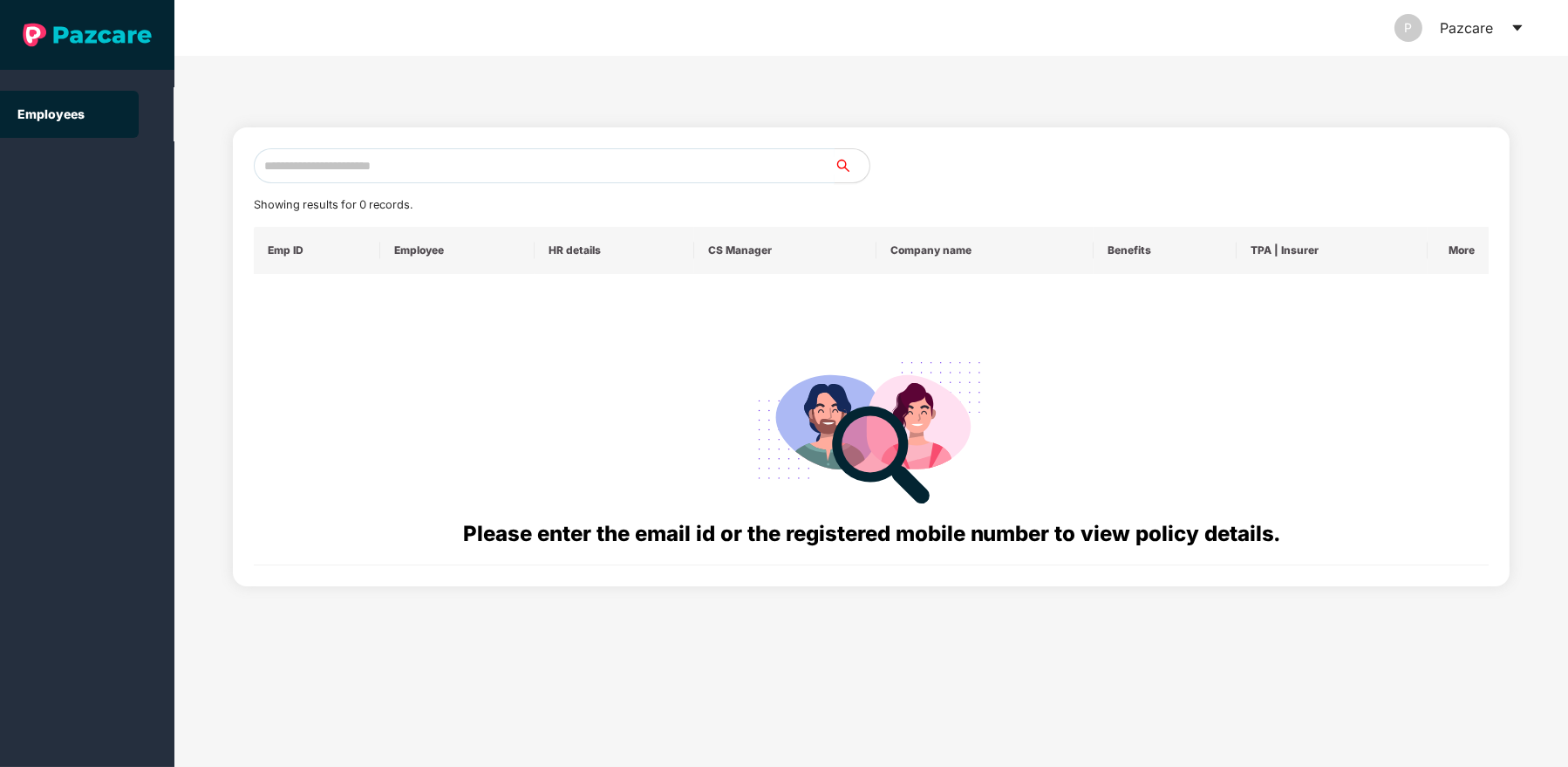
click at [442, 161] on input "text" at bounding box center [544, 165] width 581 height 35
paste input "**********"
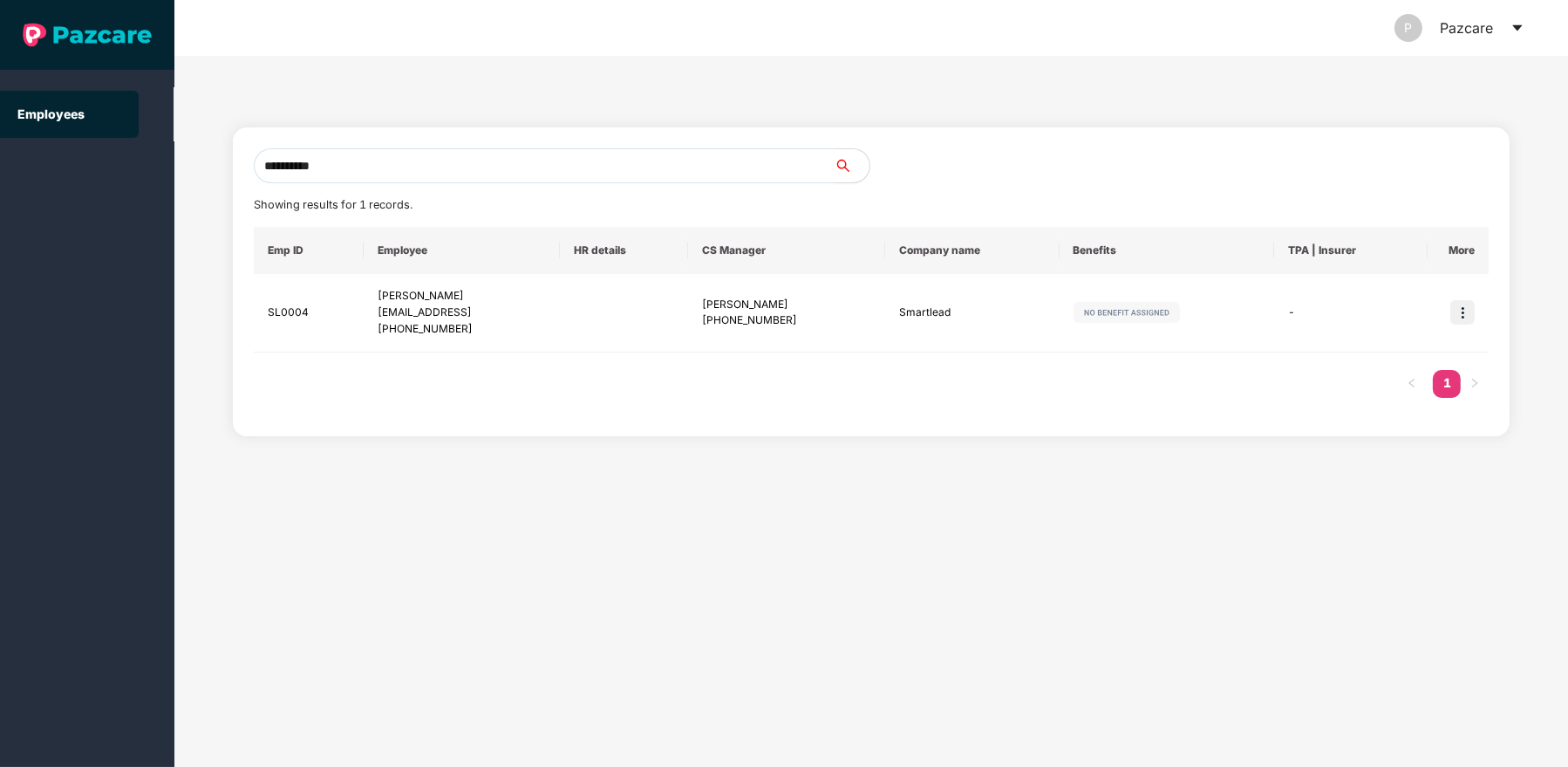
type input "**********"
click at [1465, 310] on img at bounding box center [1463, 312] width 25 height 25
click at [1269, 287] on td at bounding box center [1167, 312] width 214 height 78
click at [1521, 30] on icon "caret-down" at bounding box center [1517, 28] width 14 height 14
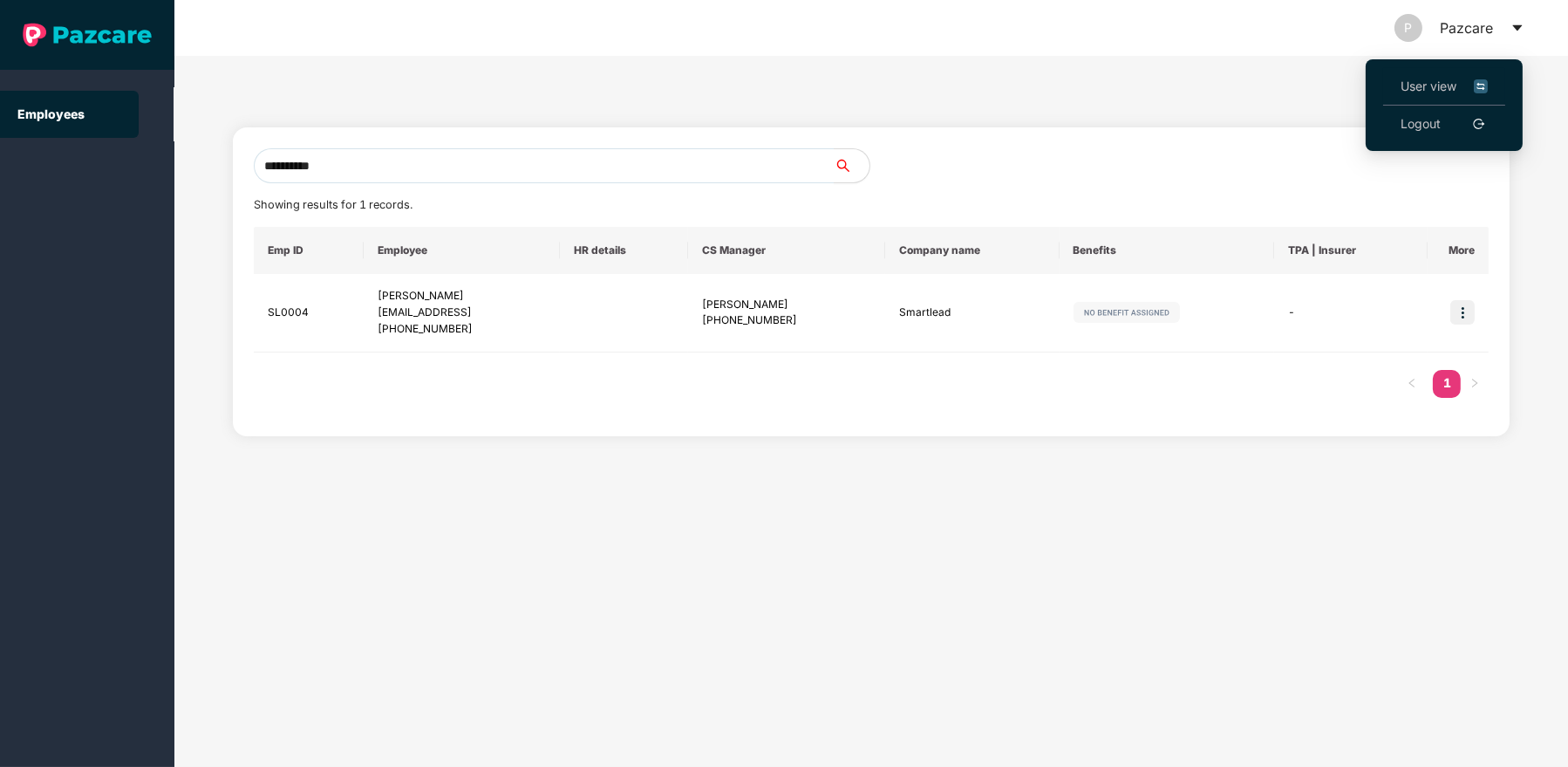
click at [1423, 89] on span "User view" at bounding box center [1444, 85] width 87 height 19
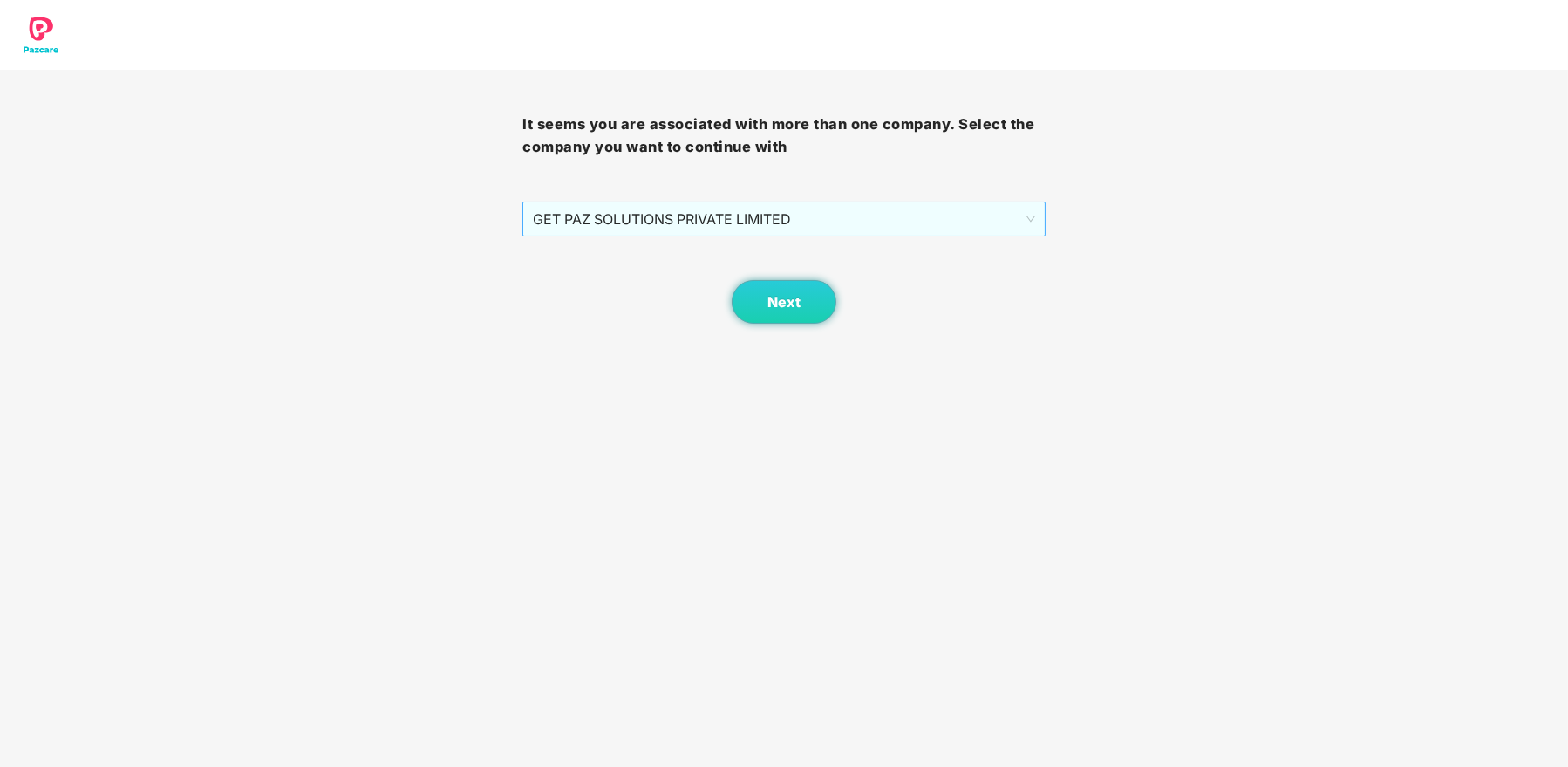
click at [936, 216] on span "GET PAZ SOLUTIONS PRIVATE LIMITED" at bounding box center [784, 218] width 502 height 33
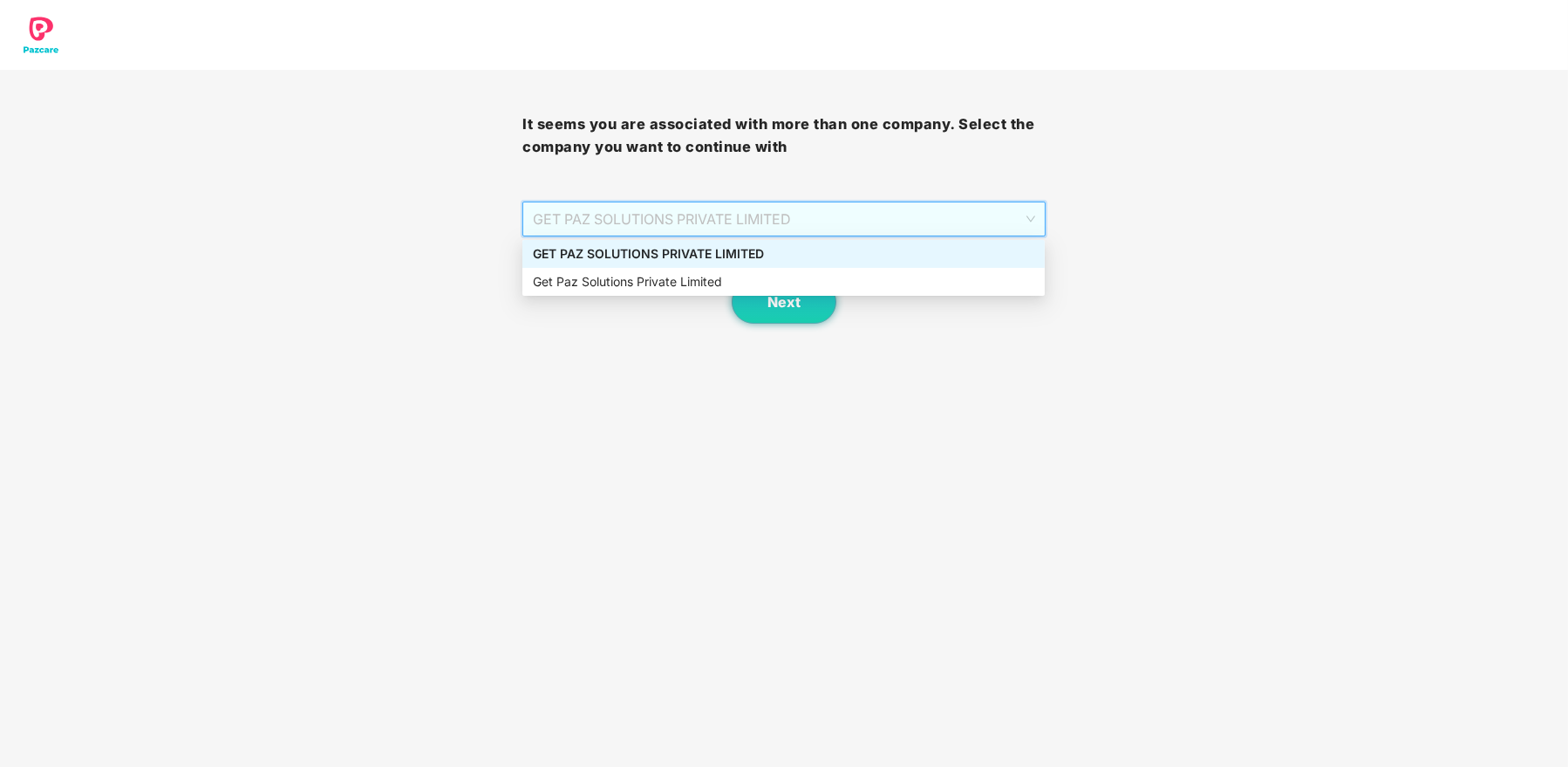
click at [829, 257] on div "GET PAZ SOLUTIONS PRIVATE LIMITED" at bounding box center [784, 253] width 502 height 19
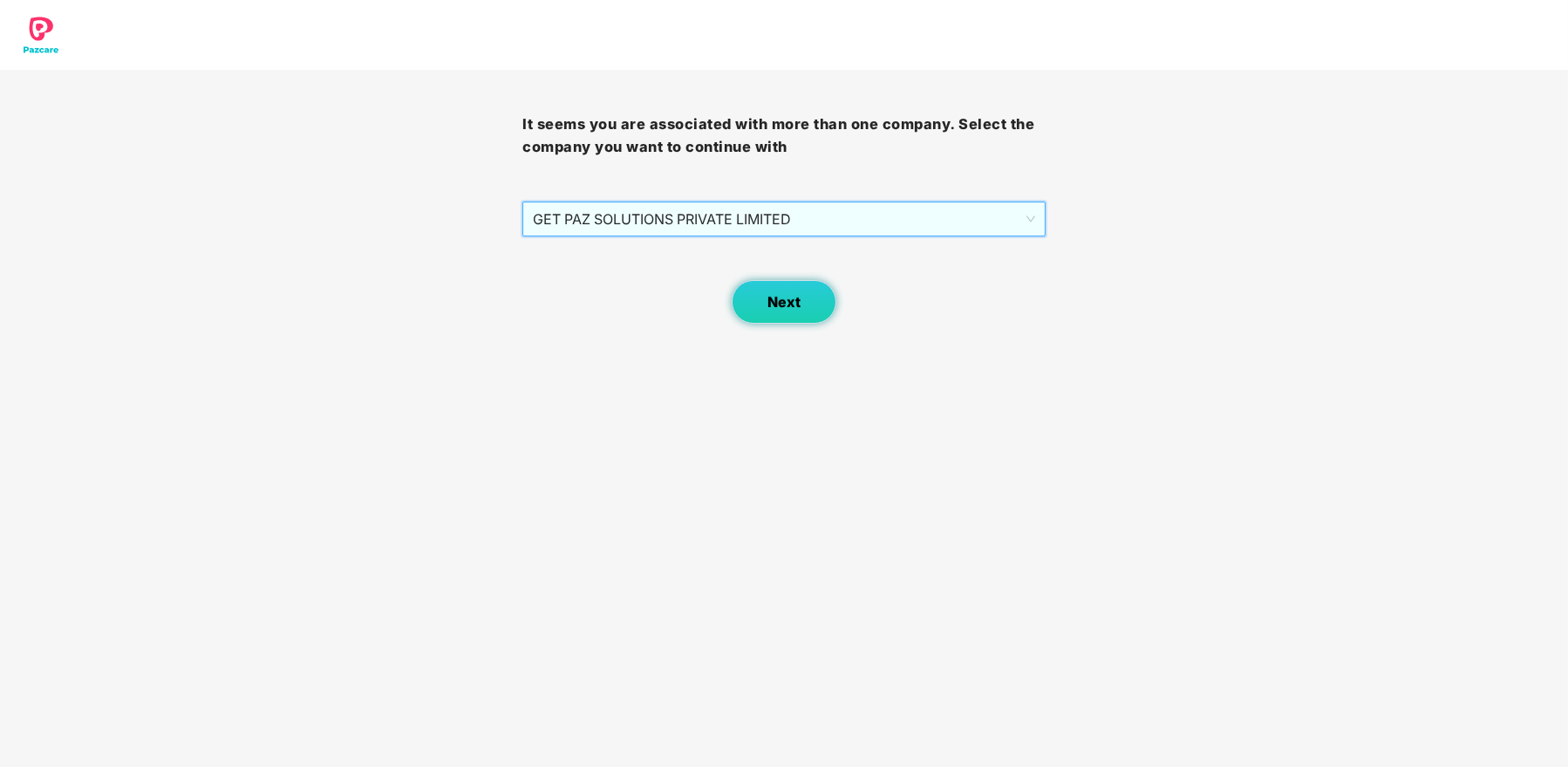
click at [788, 314] on button "Next" at bounding box center [784, 301] width 105 height 44
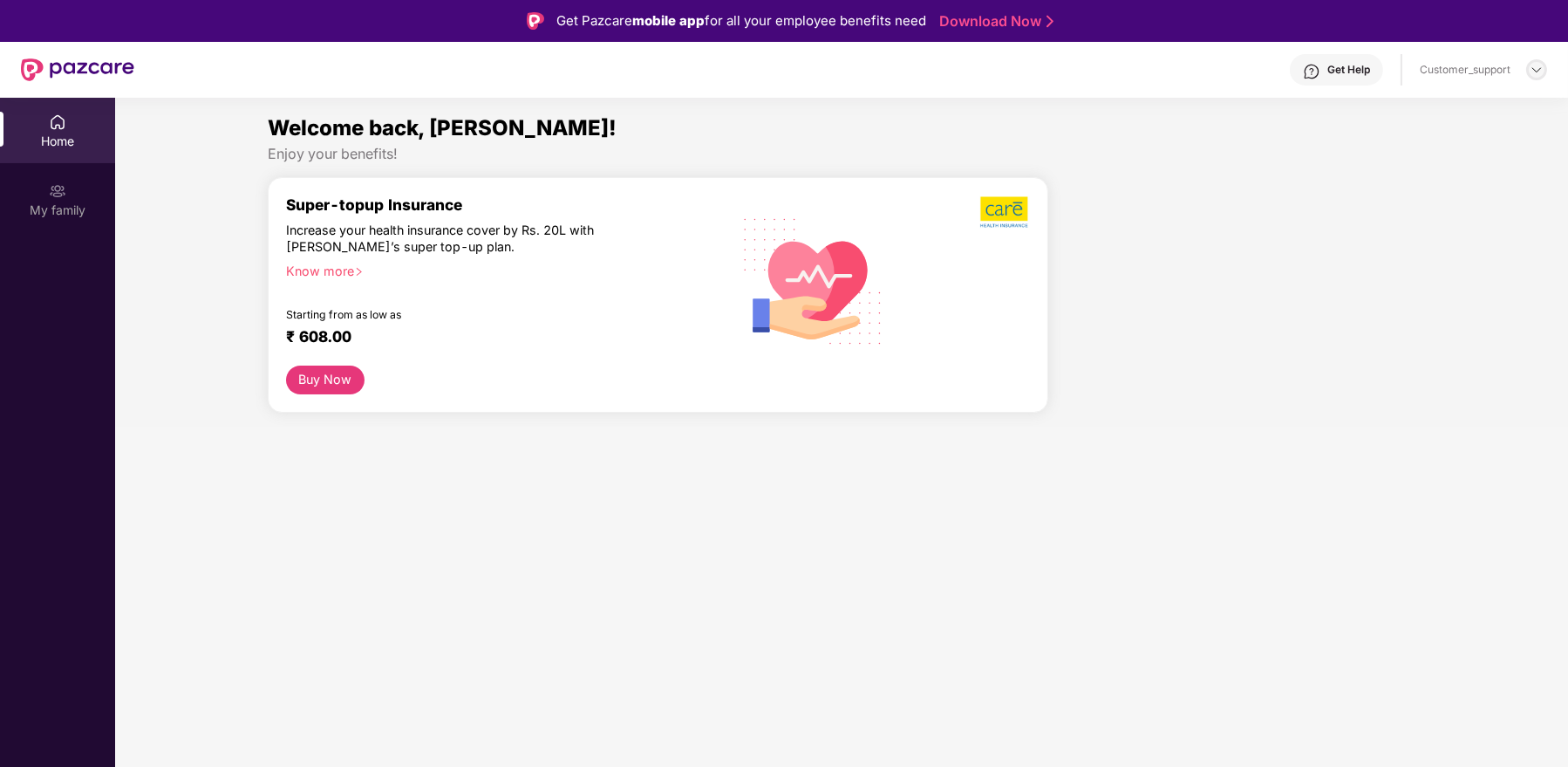
click at [1536, 67] on img at bounding box center [1537, 69] width 14 height 14
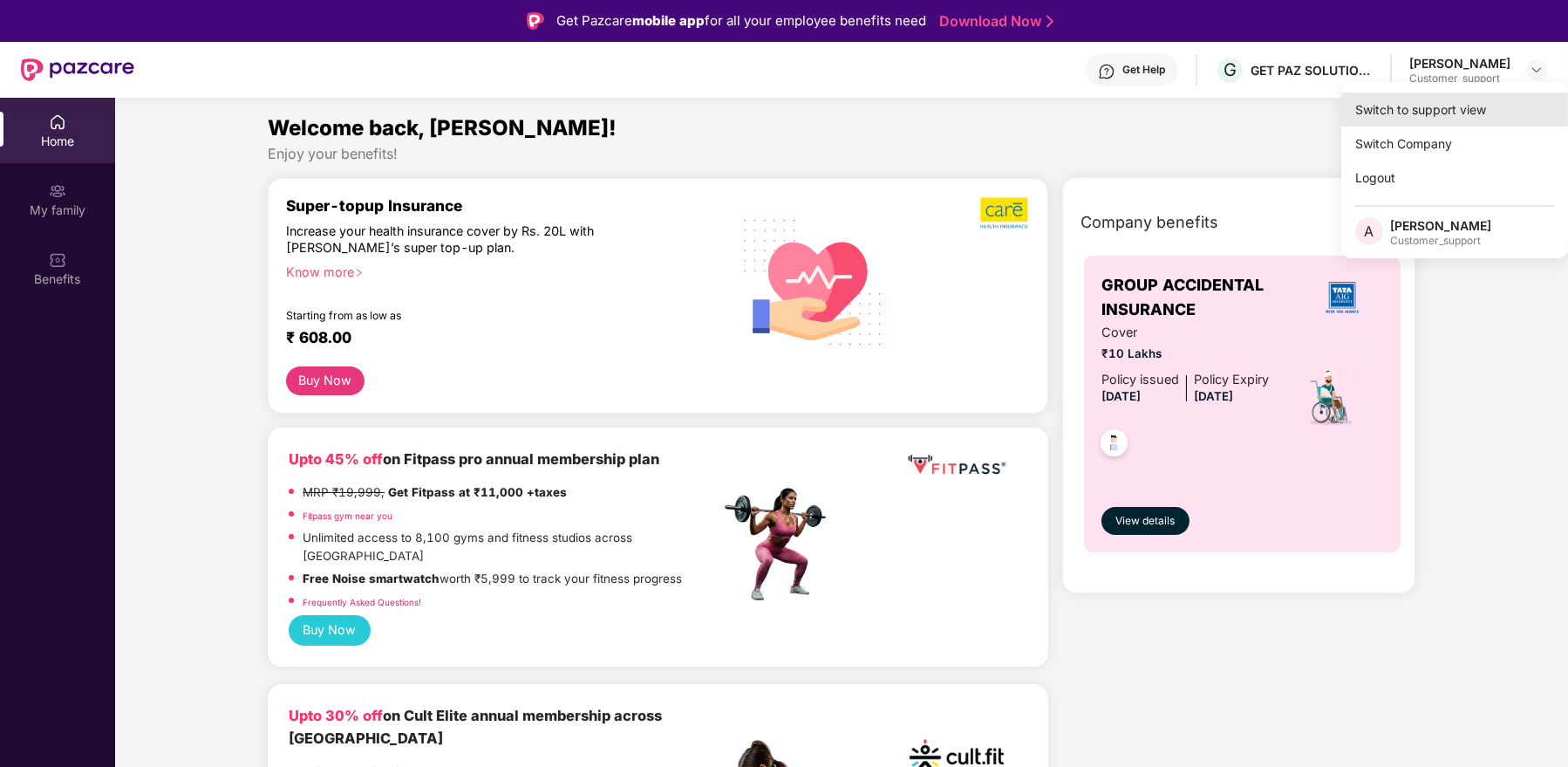
click at [1431, 110] on div "Switch to support view" at bounding box center [1455, 109] width 227 height 34
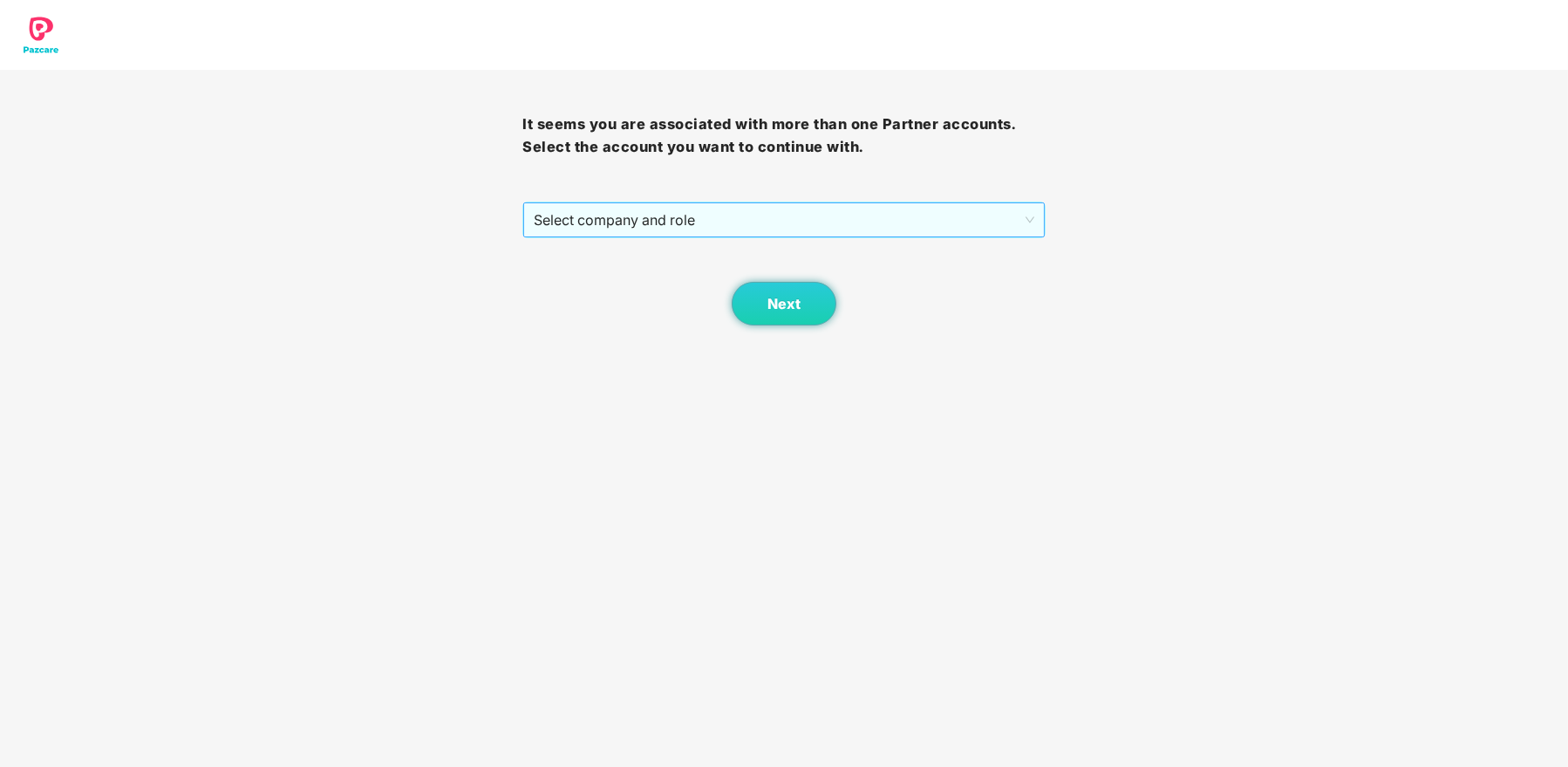
click at [963, 216] on span "Select company and role" at bounding box center [784, 219] width 500 height 33
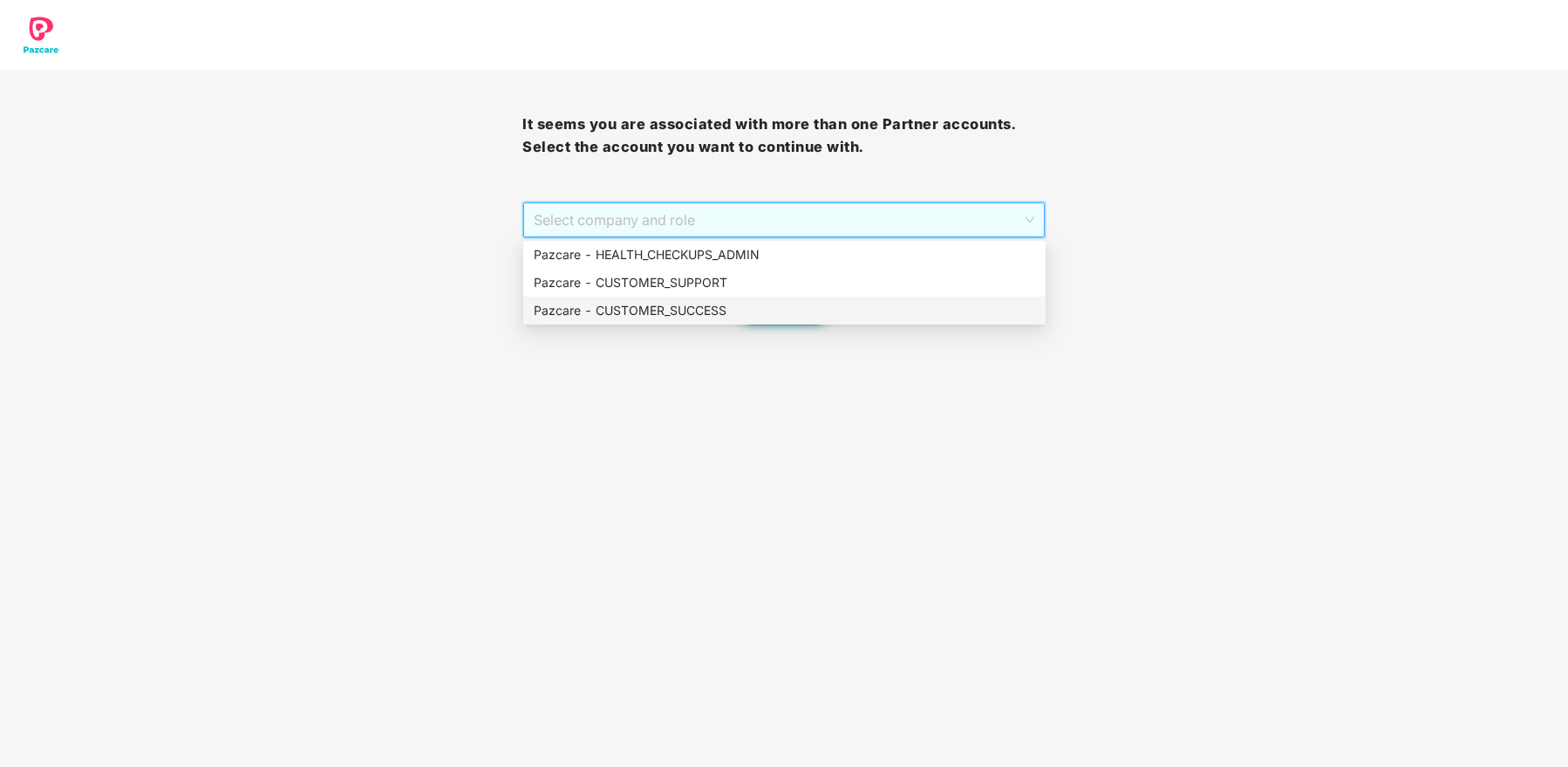
click at [730, 310] on div "Pazcare - CUSTOMER_SUCCESS" at bounding box center [785, 310] width 502 height 19
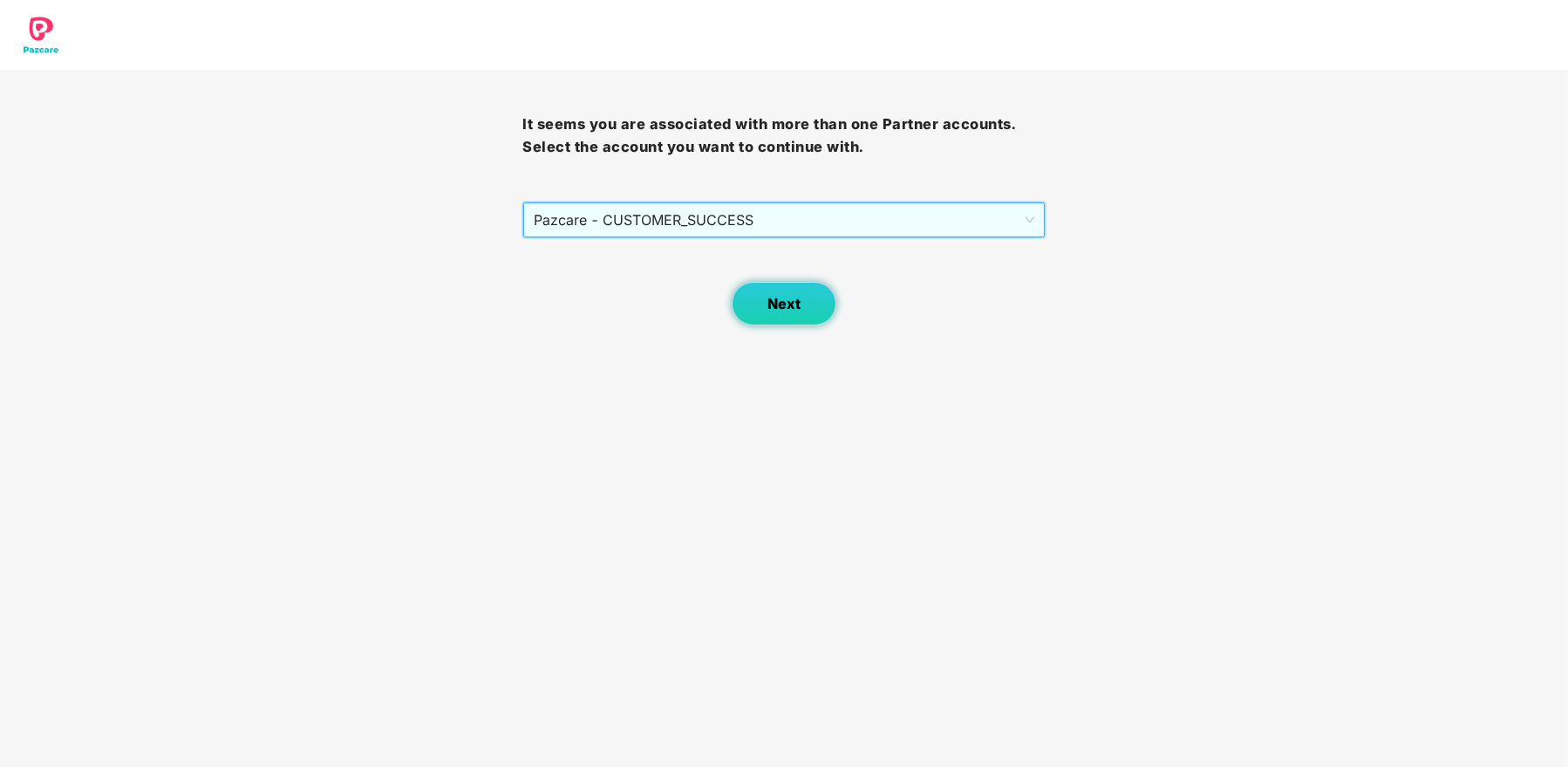
click at [793, 301] on span "Next" at bounding box center [783, 303] width 33 height 17
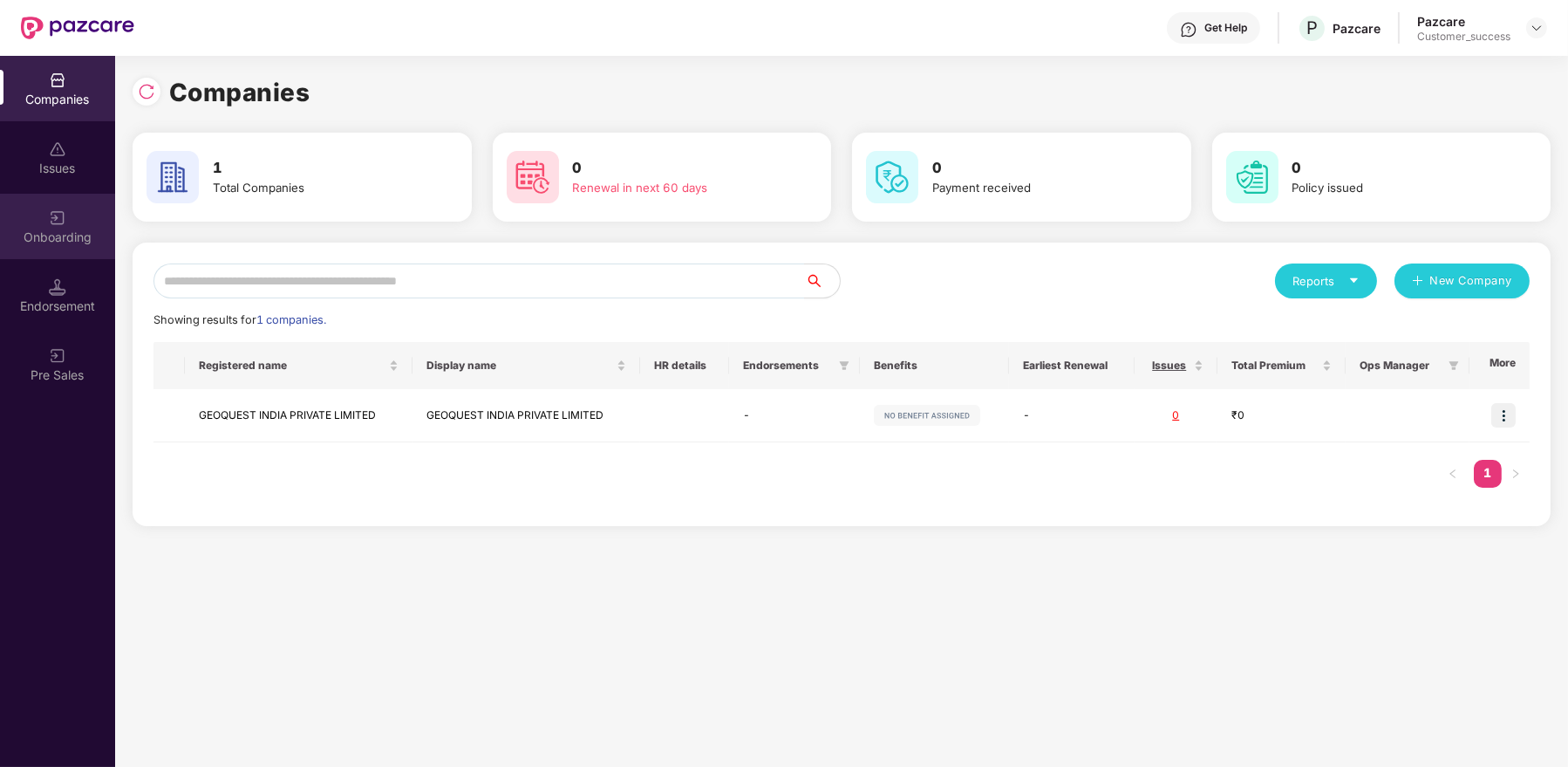
click at [62, 206] on div "Onboarding" at bounding box center [57, 226] width 115 height 65
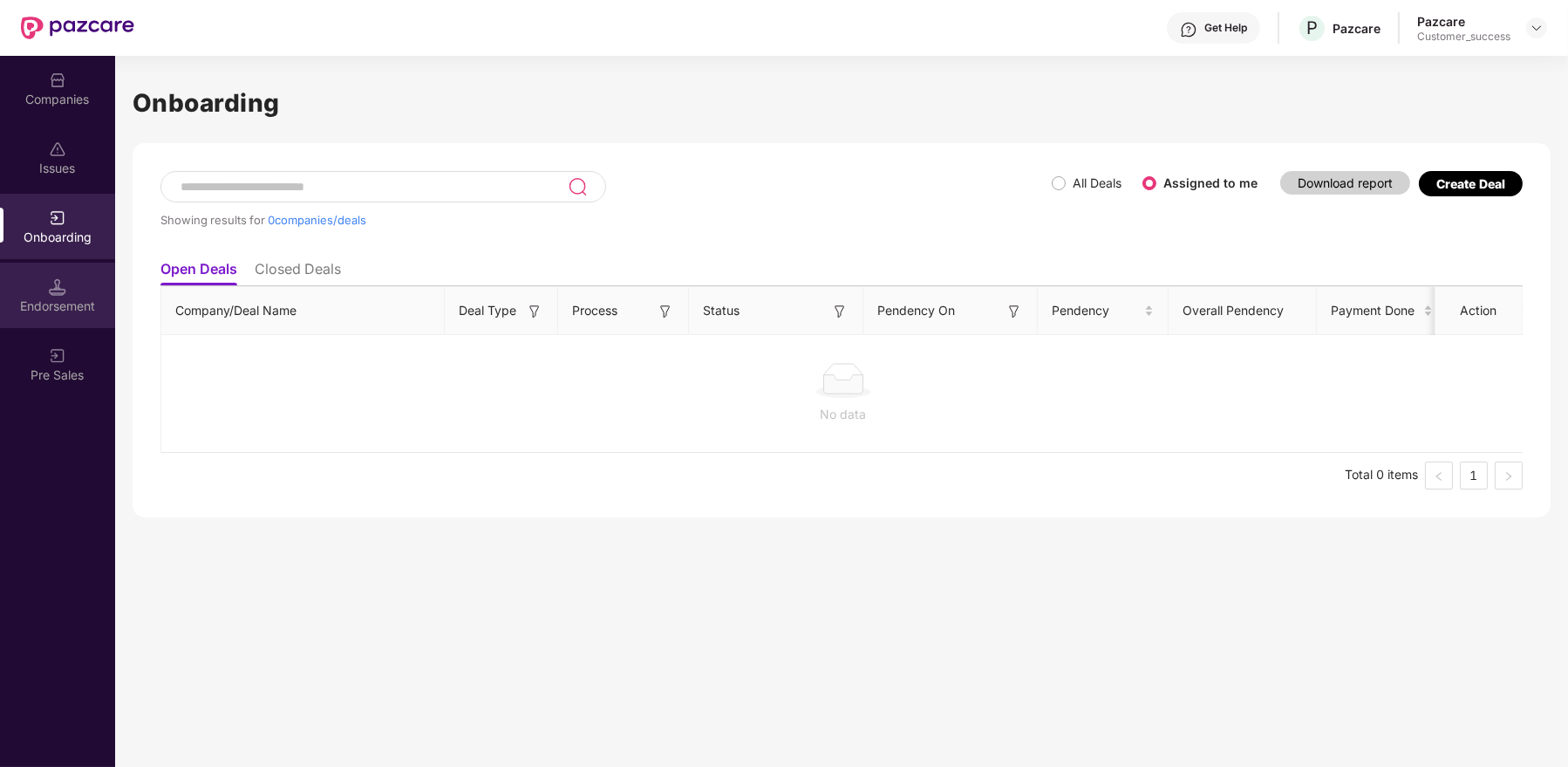
click at [65, 285] on img at bounding box center [57, 287] width 18 height 18
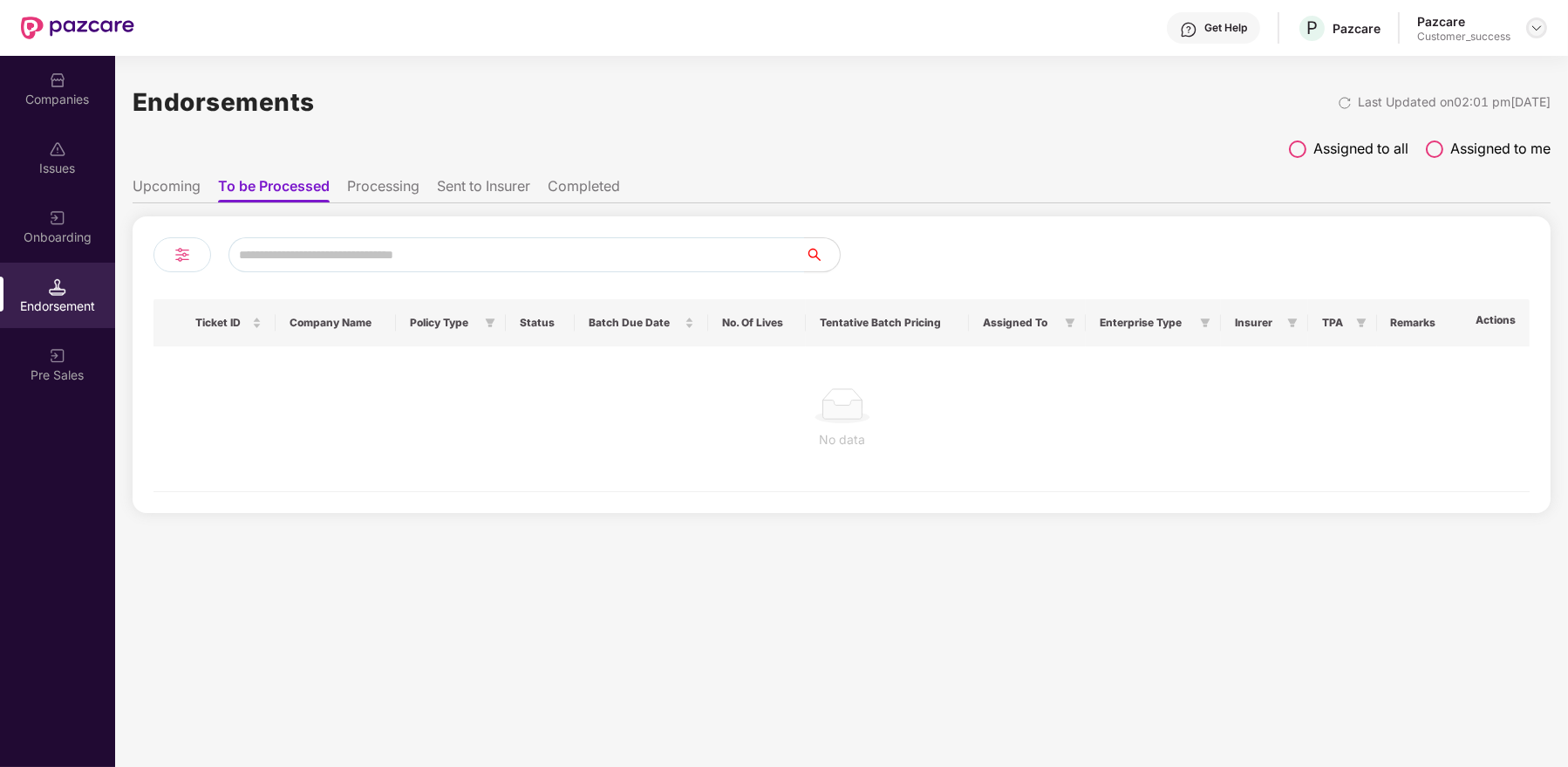
click at [1541, 21] on img at bounding box center [1537, 28] width 14 height 14
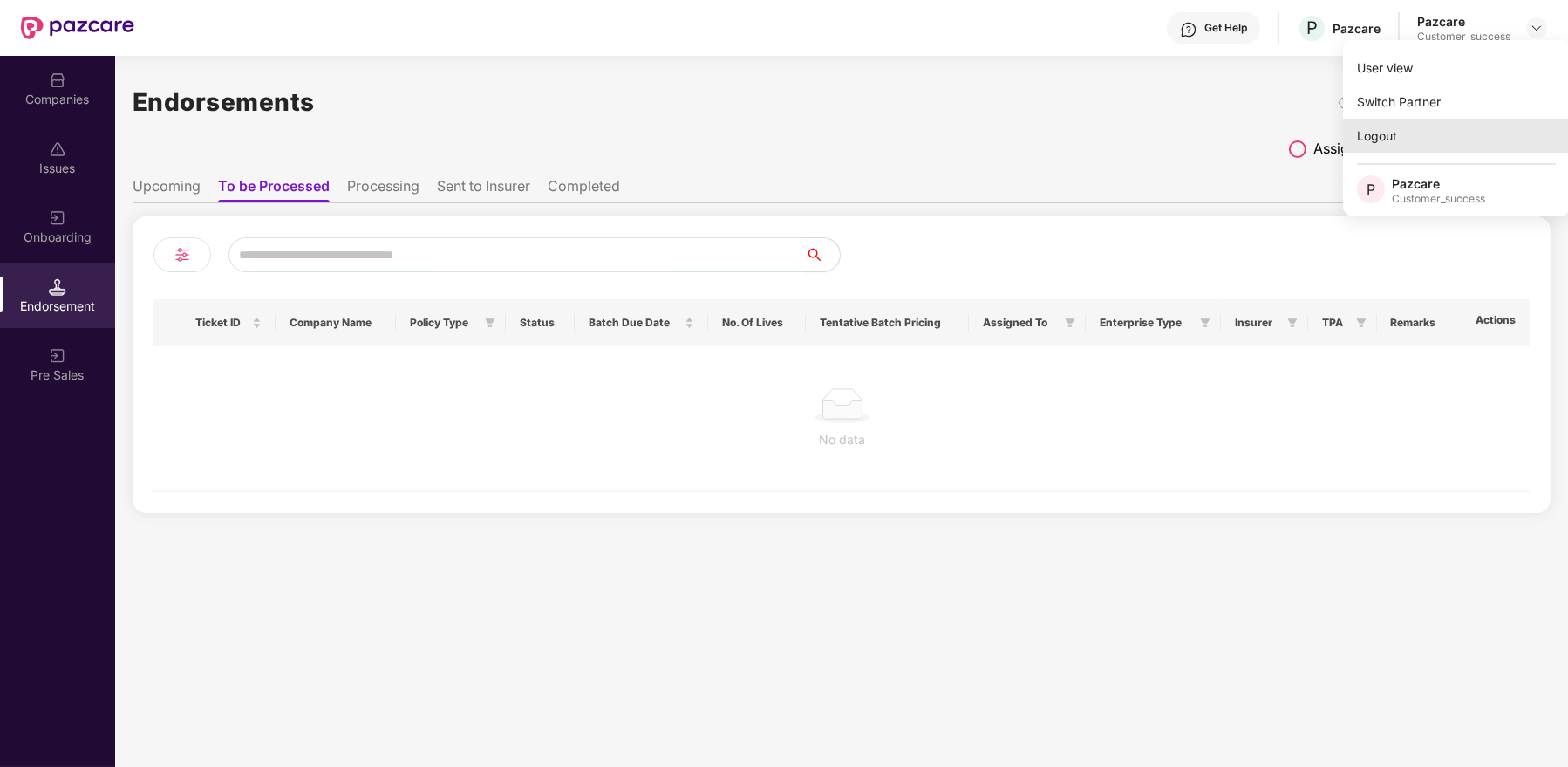
click at [1364, 143] on div "Logout" at bounding box center [1456, 136] width 227 height 34
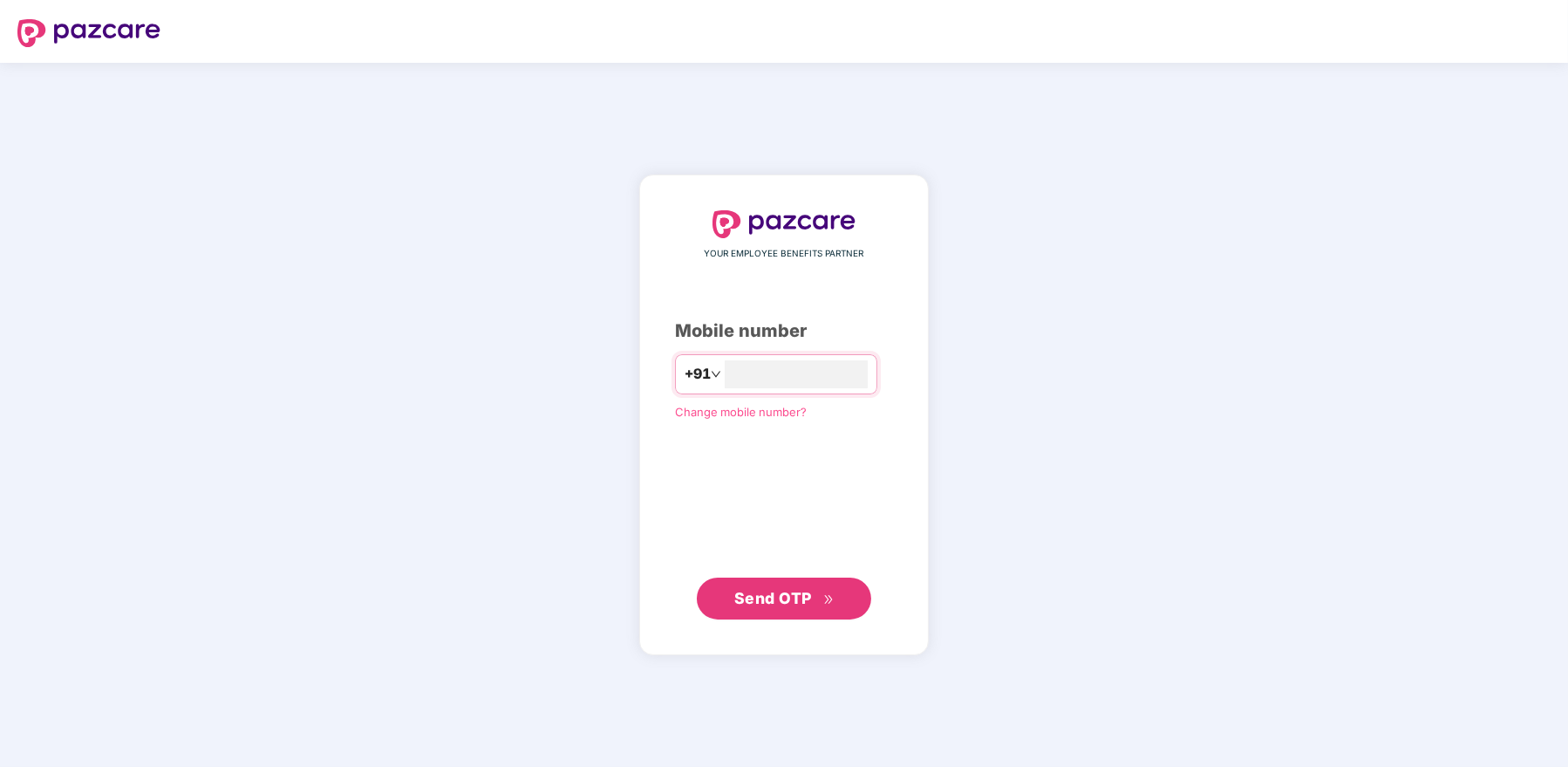
type input "**********"
click at [803, 600] on span "Send OTP" at bounding box center [773, 598] width 77 height 18
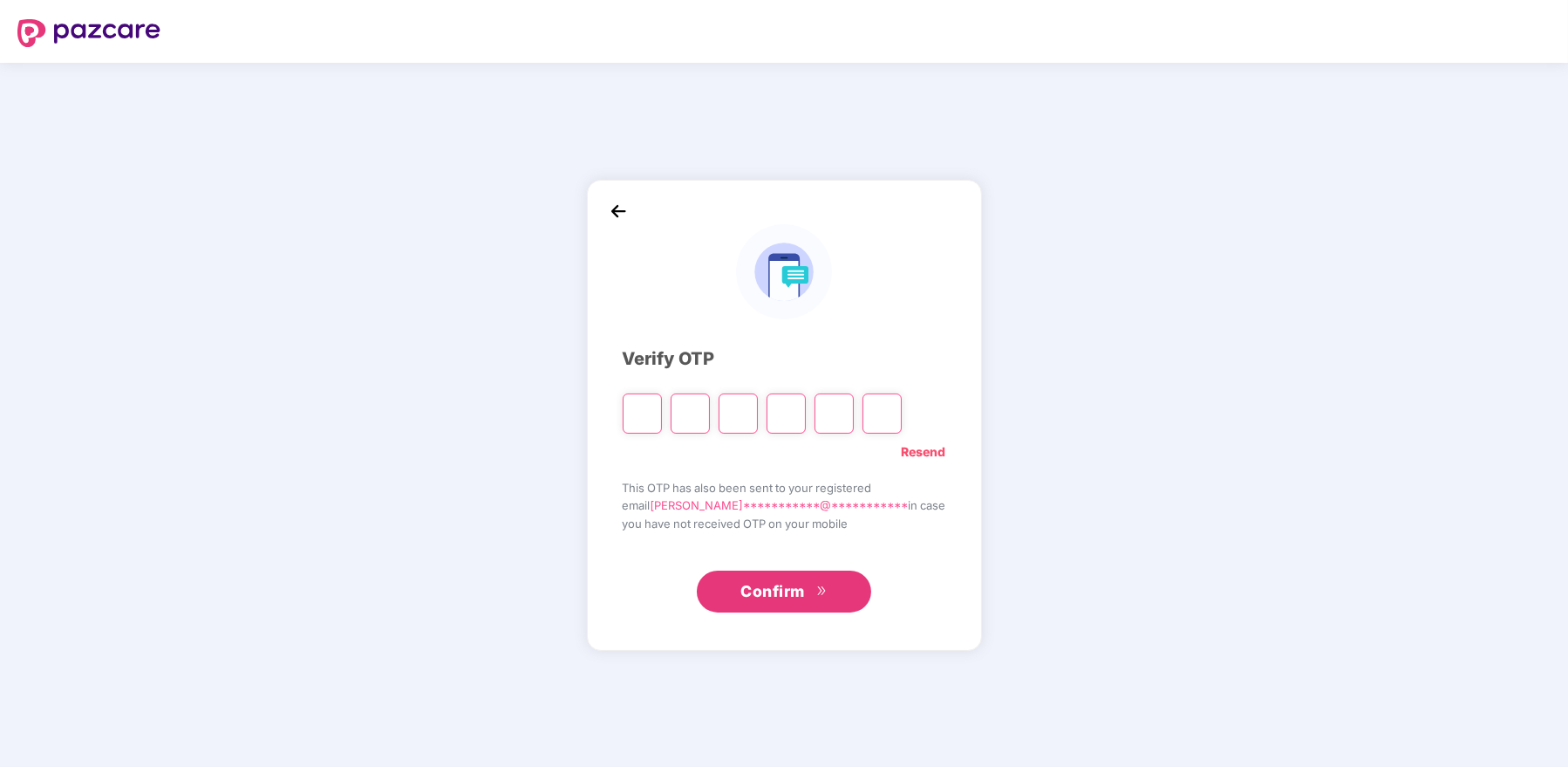
type input "*"
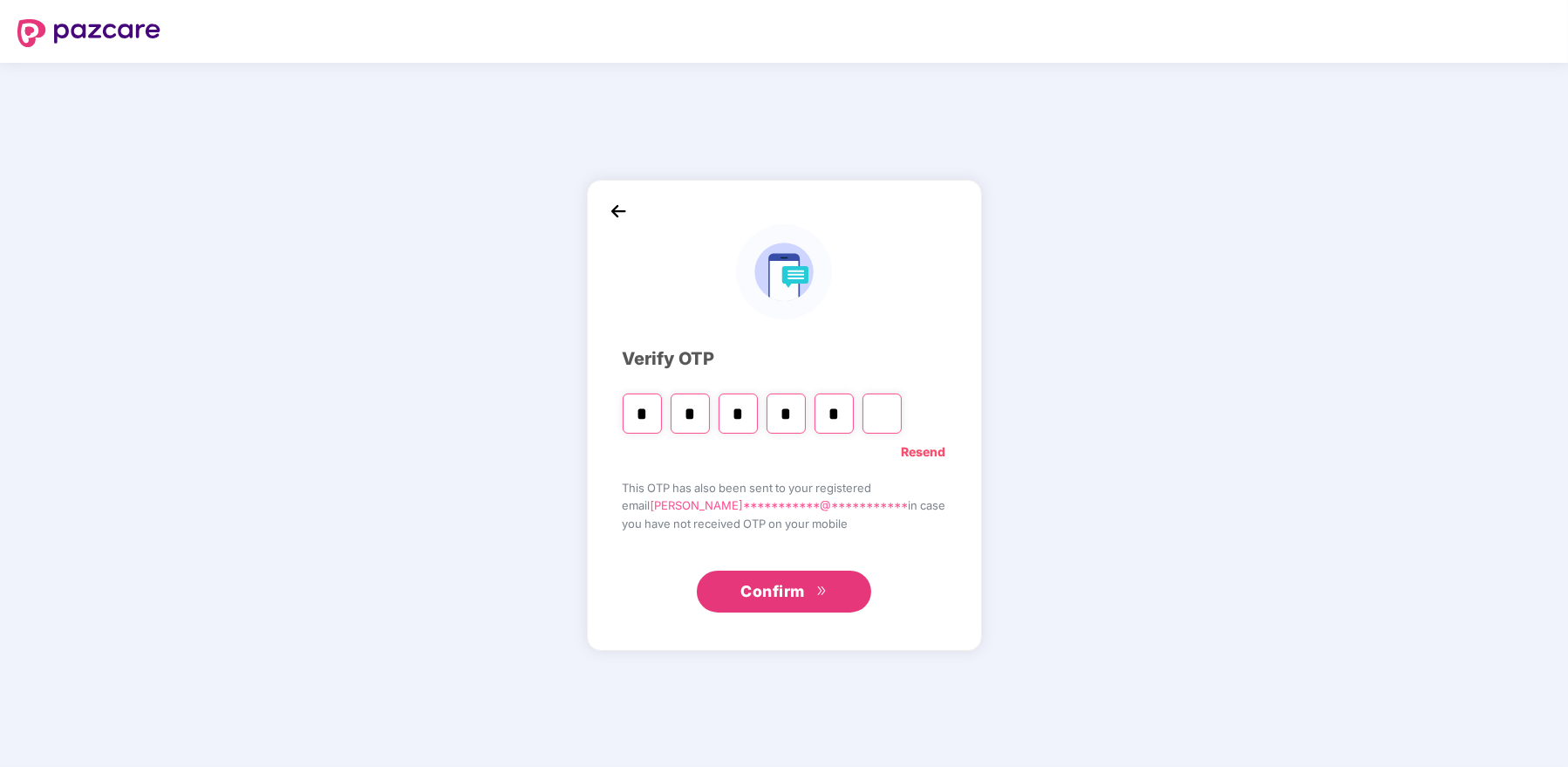
type input "*"
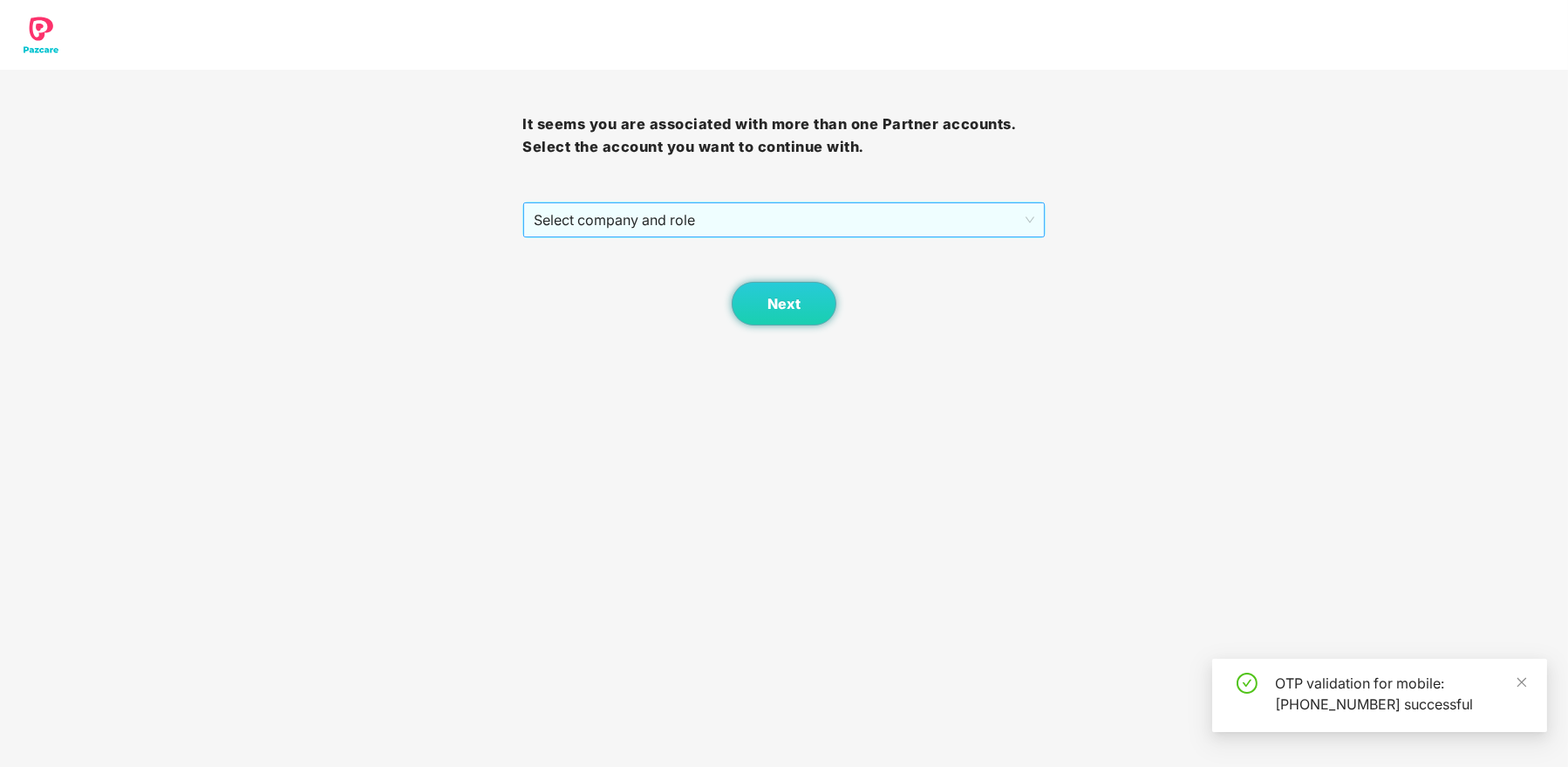
click at [768, 208] on span "Select company and role" at bounding box center [784, 219] width 500 height 33
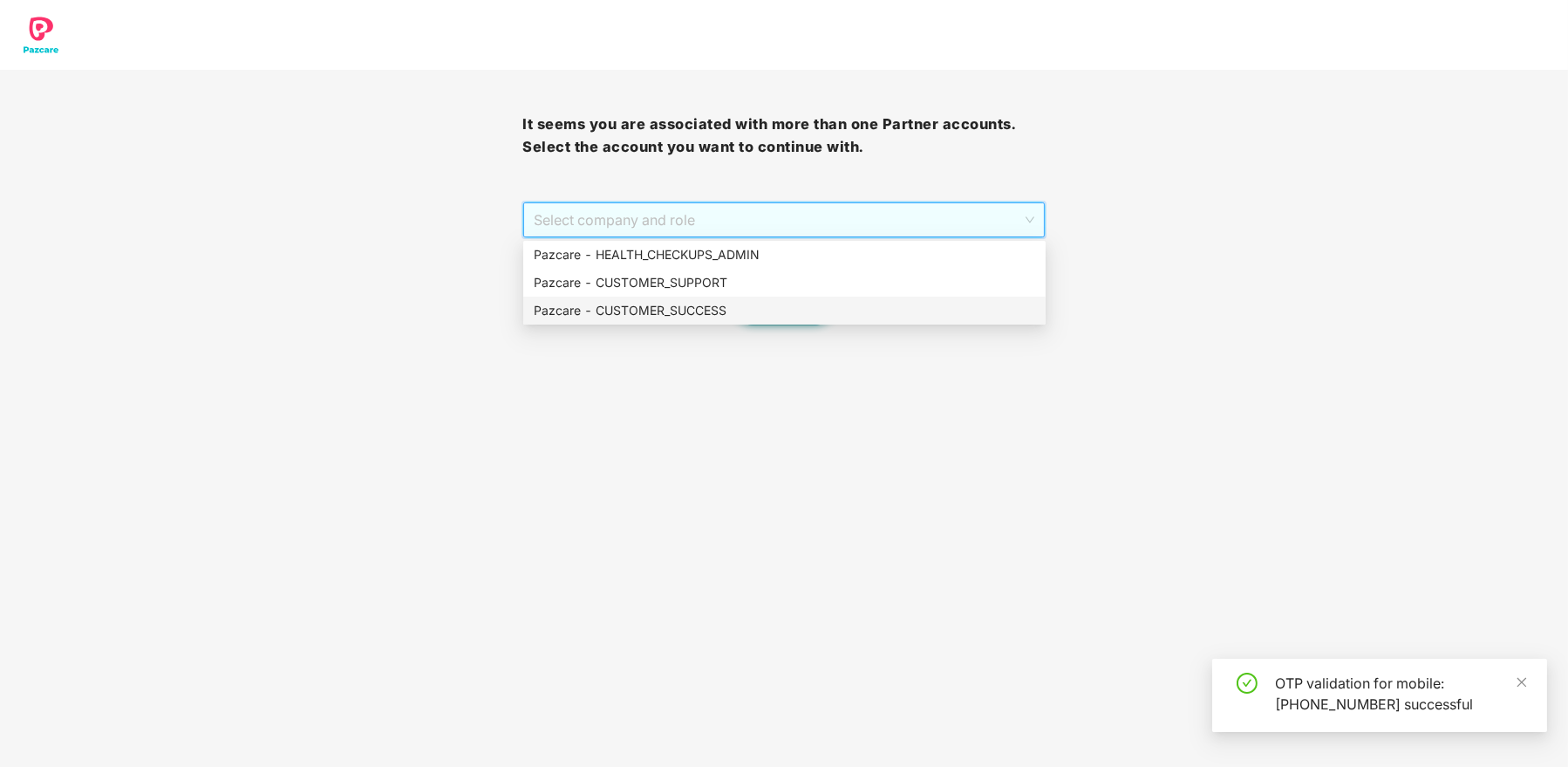
click at [726, 297] on div "Pazcare - CUSTOMER_SUCCESS" at bounding box center [784, 310] width 522 height 28
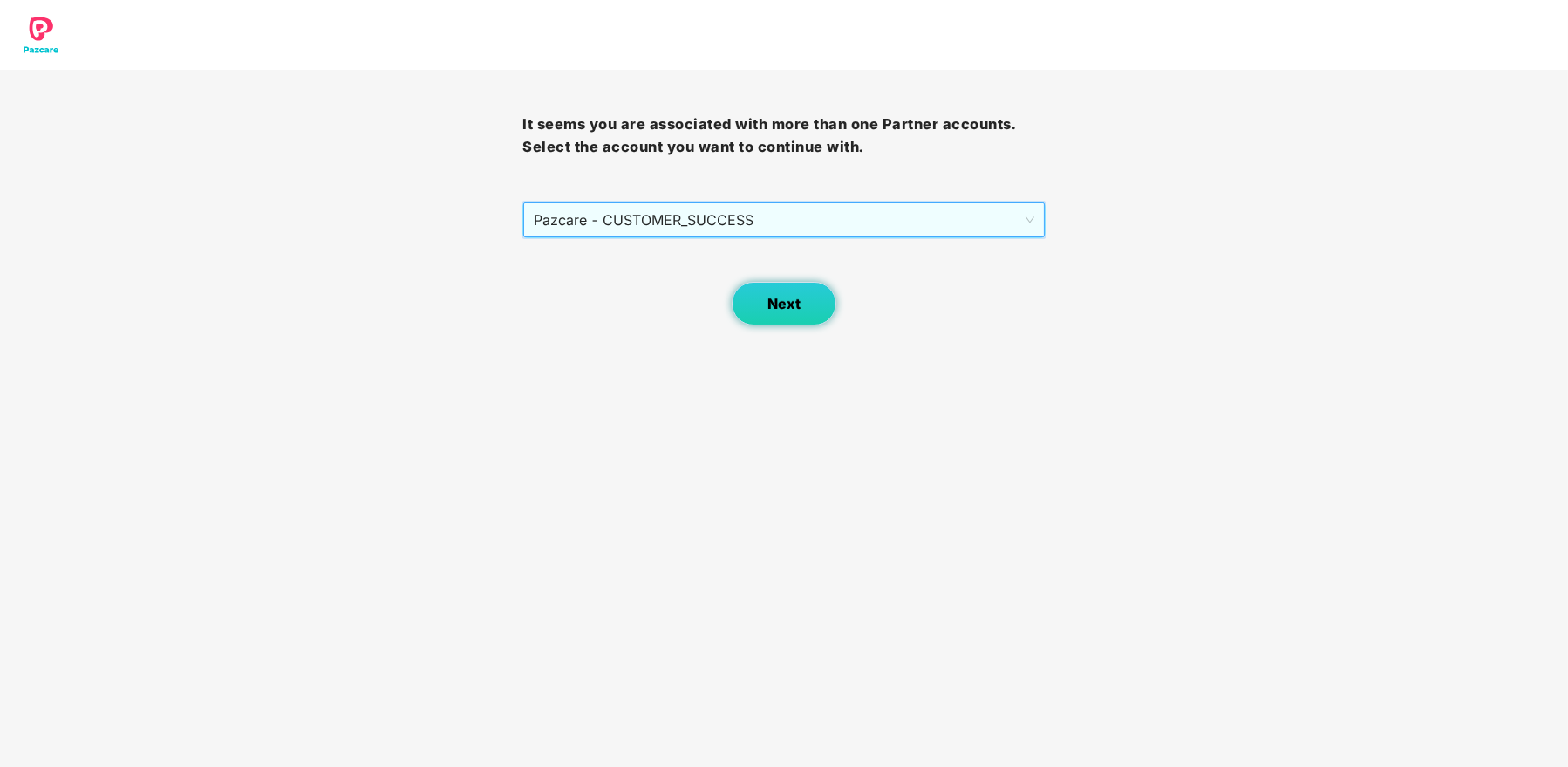
click at [776, 302] on span "Next" at bounding box center [783, 303] width 33 height 17
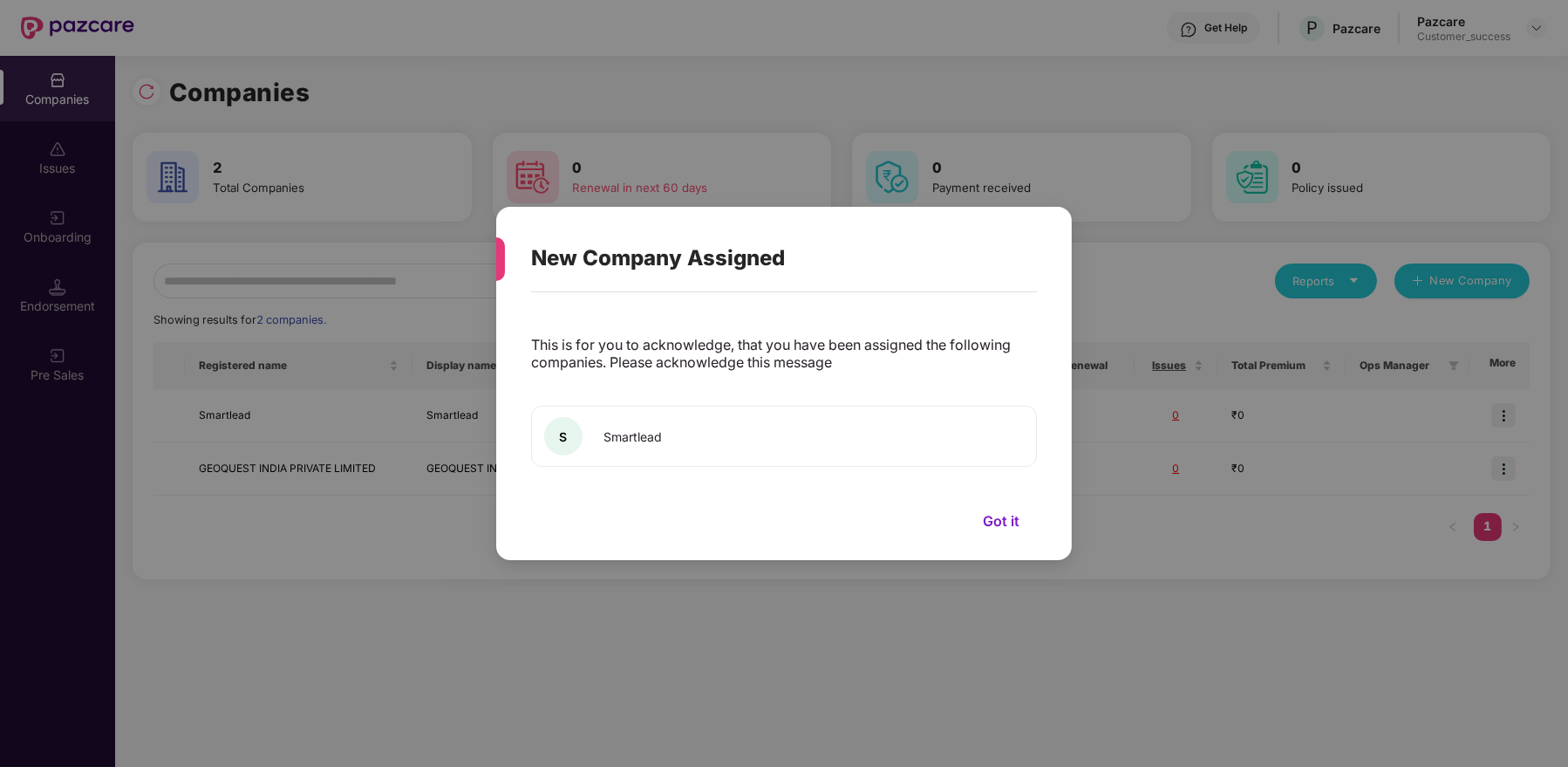
click at [725, 428] on div "S Smartlead" at bounding box center [784, 436] width 505 height 61
click at [1009, 521] on button "Got it" at bounding box center [1001, 520] width 71 height 26
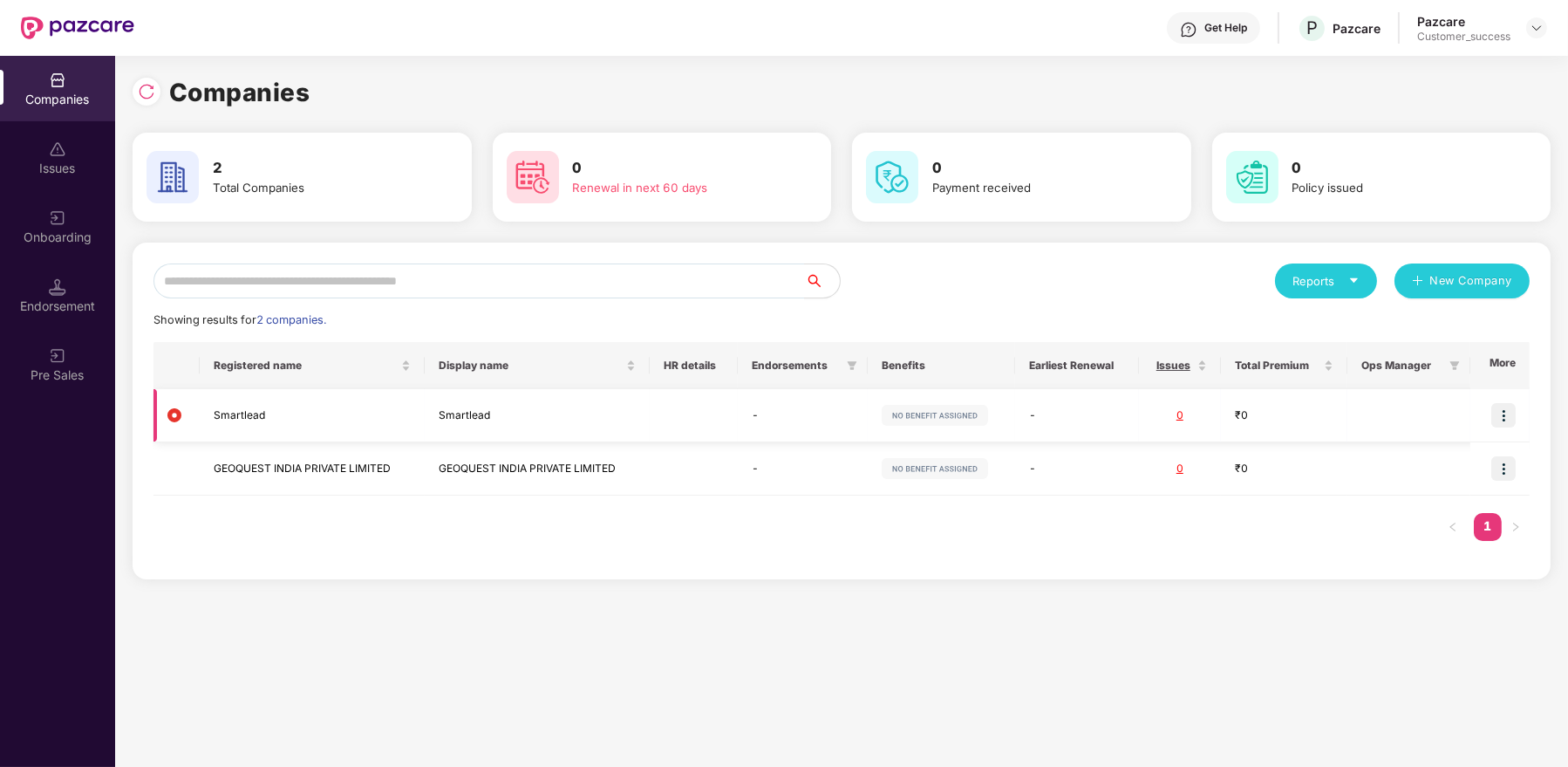
click at [1507, 417] on img at bounding box center [1504, 415] width 25 height 25
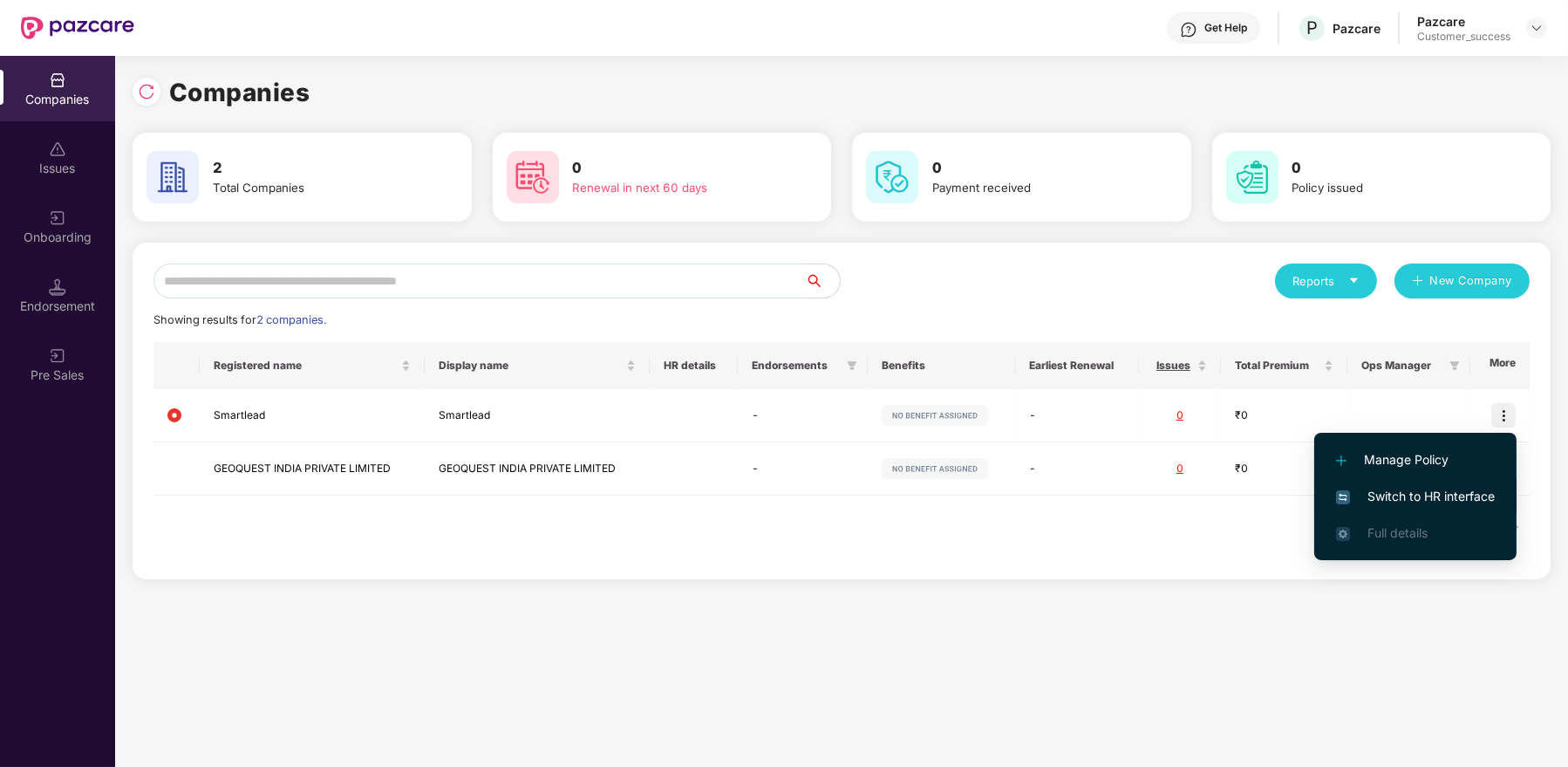
click at [1420, 497] on span "Switch to HR interface" at bounding box center [1415, 495] width 159 height 19
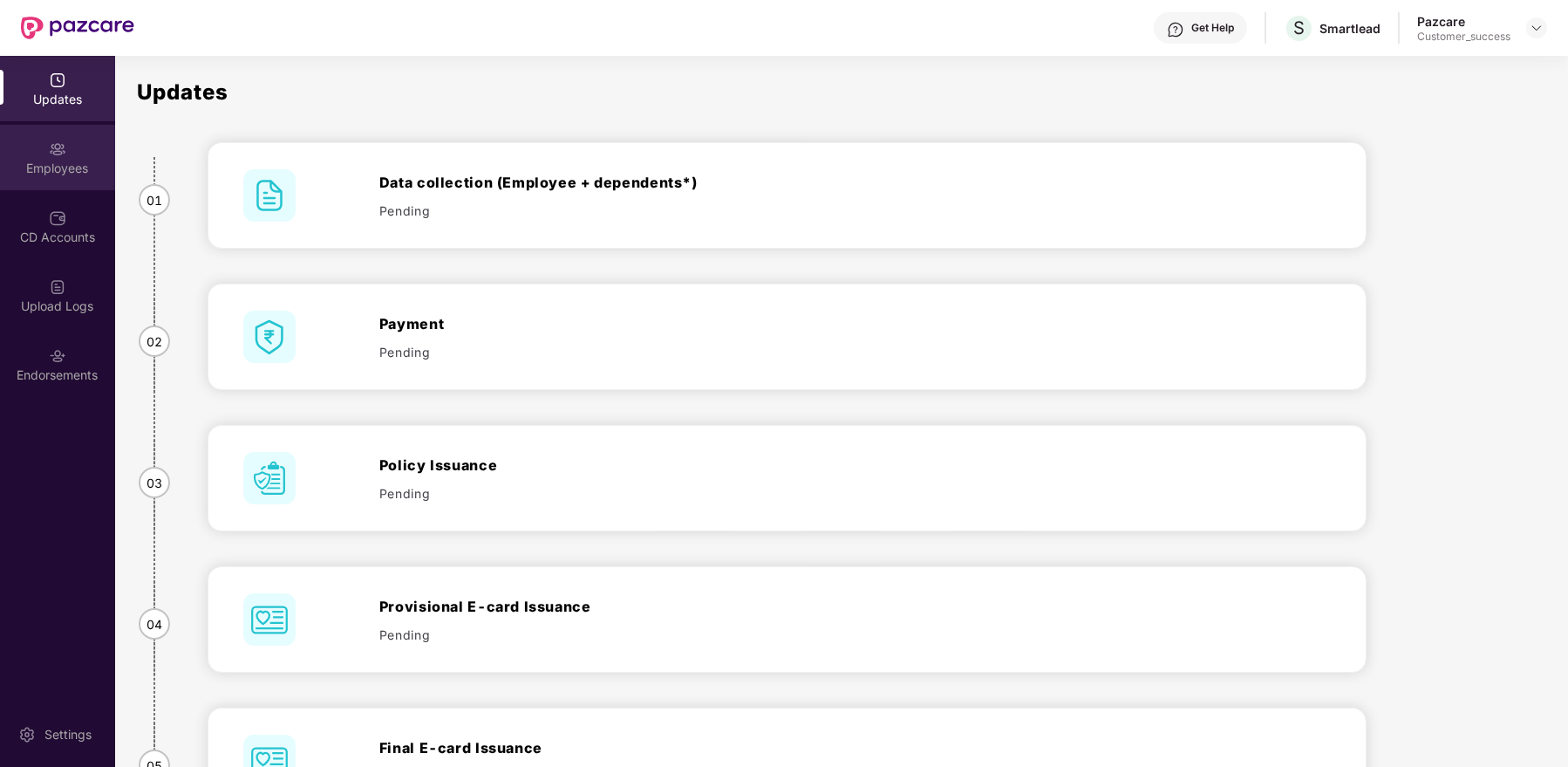
click at [57, 158] on div "Employees" at bounding box center [57, 158] width 115 height 65
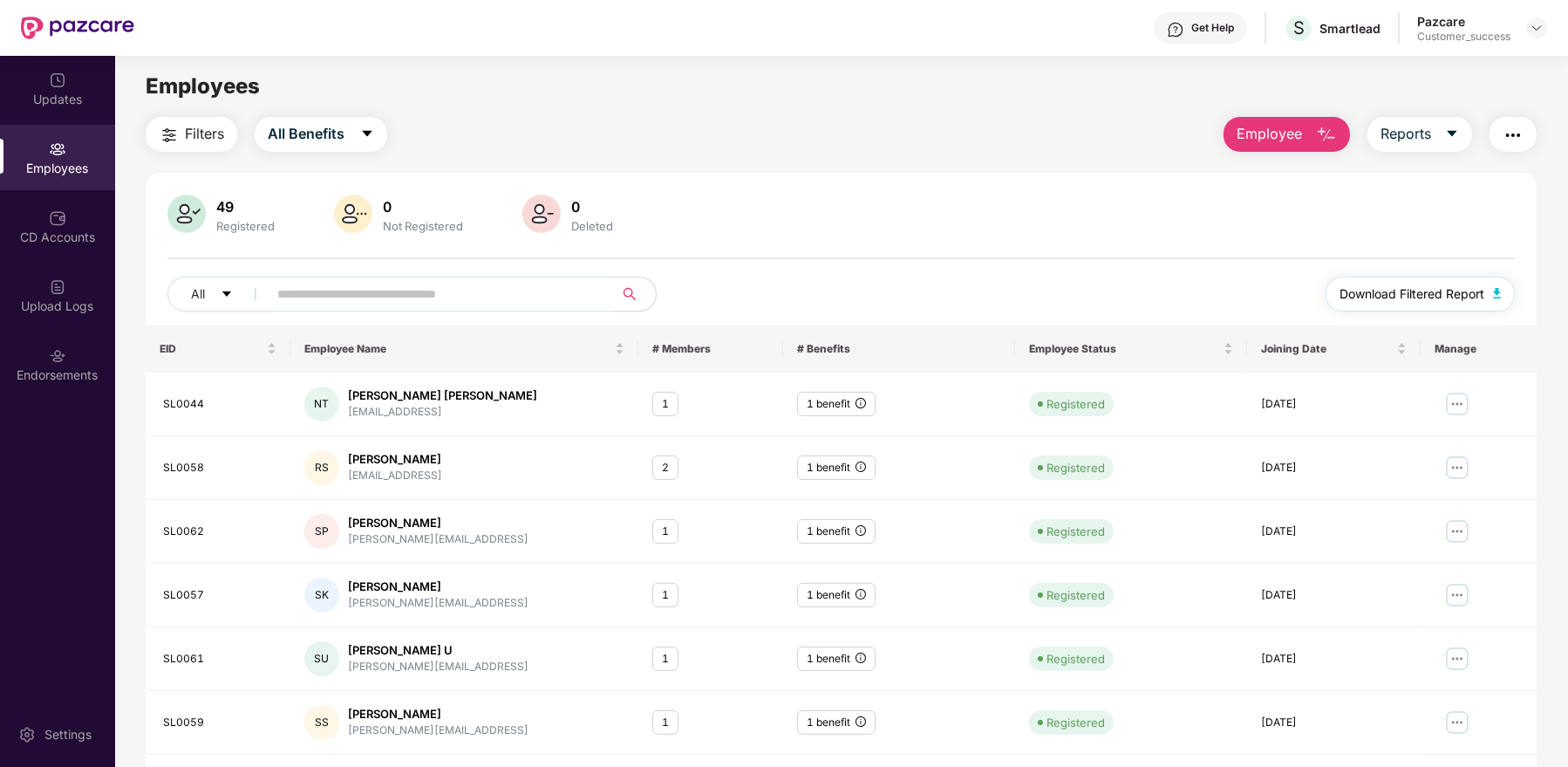
click at [1458, 293] on span "Download Filtered Report" at bounding box center [1412, 293] width 145 height 19
